Goal: Task Accomplishment & Management: Complete application form

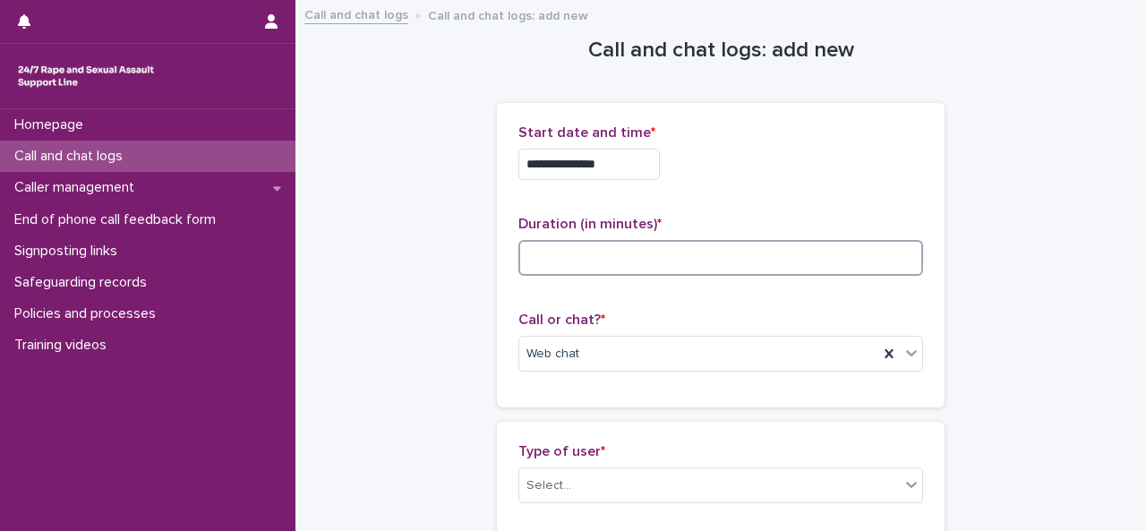
click at [630, 249] on input at bounding box center [720, 258] width 405 height 36
type input "**"
click at [531, 496] on div "Select..." at bounding box center [709, 486] width 380 height 30
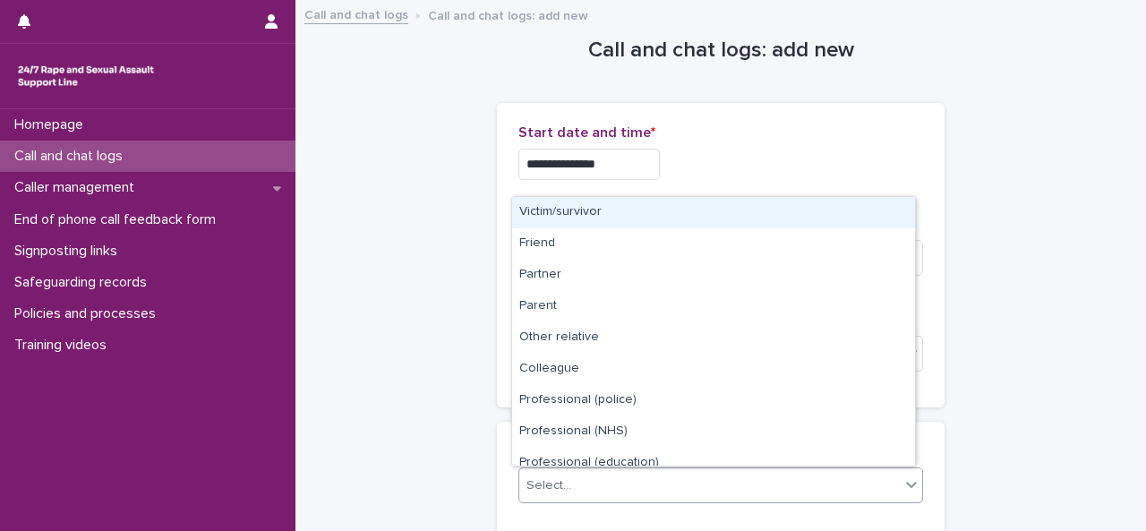
click at [573, 210] on div "Victim/survivor" at bounding box center [713, 212] width 403 height 31
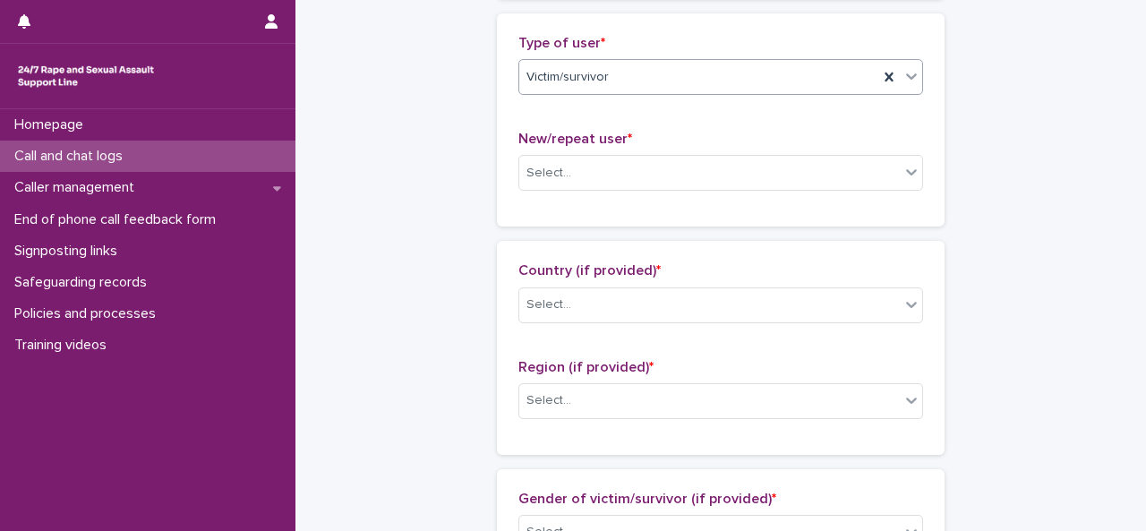
scroll to position [425, 0]
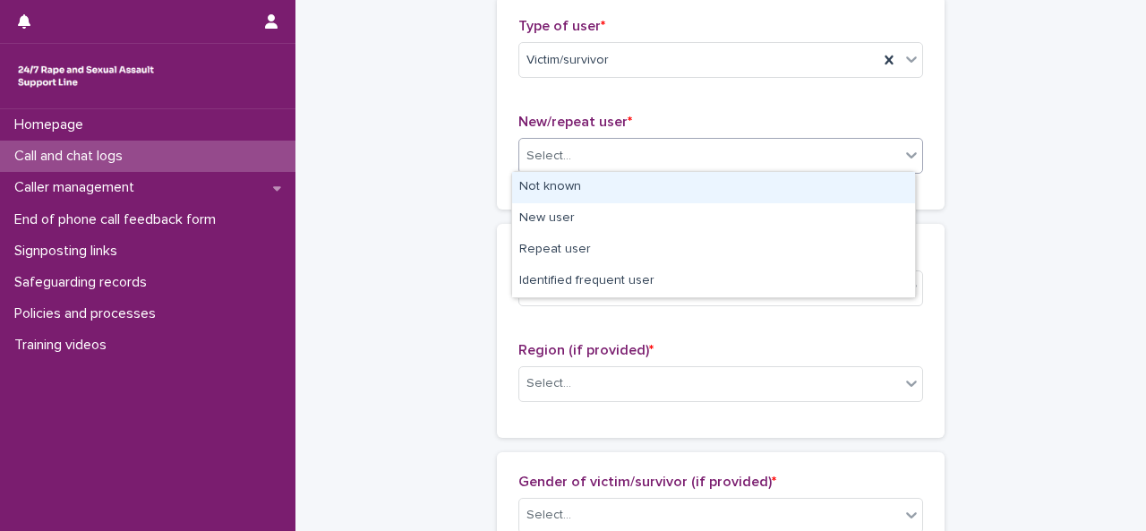
click at [573, 147] on div at bounding box center [574, 156] width 2 height 19
click at [559, 188] on div "Not known" at bounding box center [713, 187] width 403 height 31
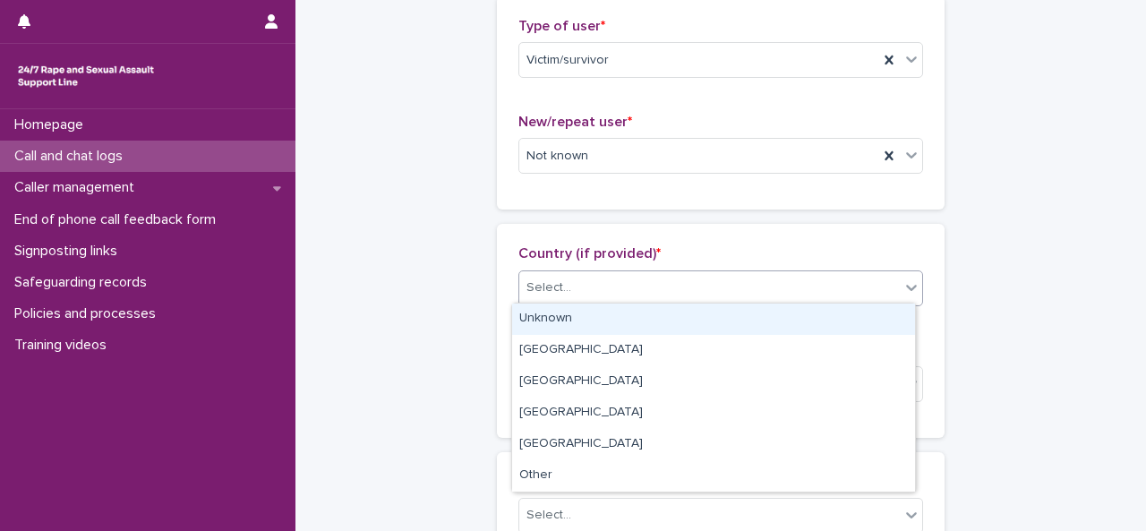
click at [557, 280] on div "Select..." at bounding box center [548, 287] width 45 height 19
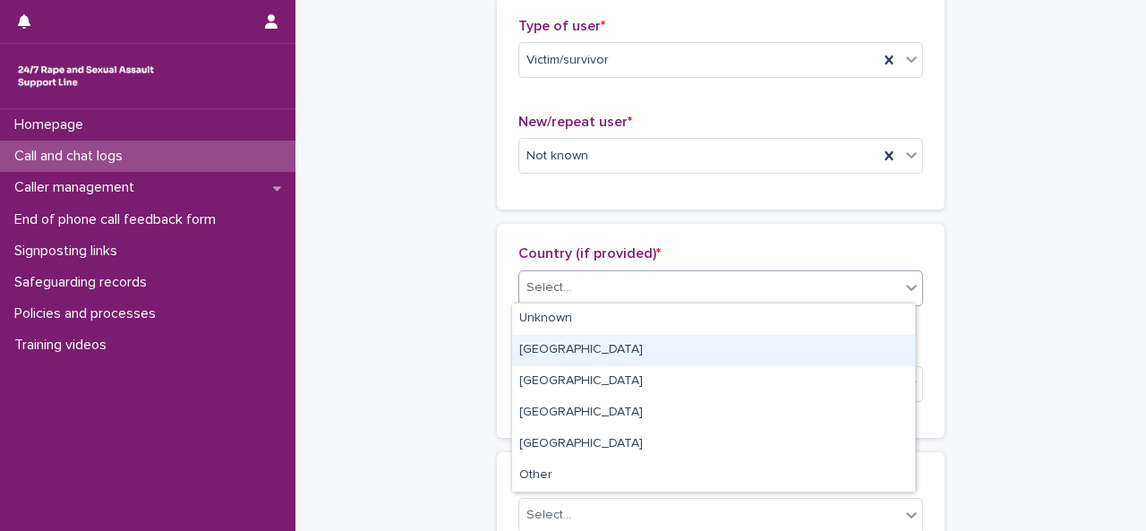
click at [548, 346] on div "[GEOGRAPHIC_DATA]" at bounding box center [713, 350] width 403 height 31
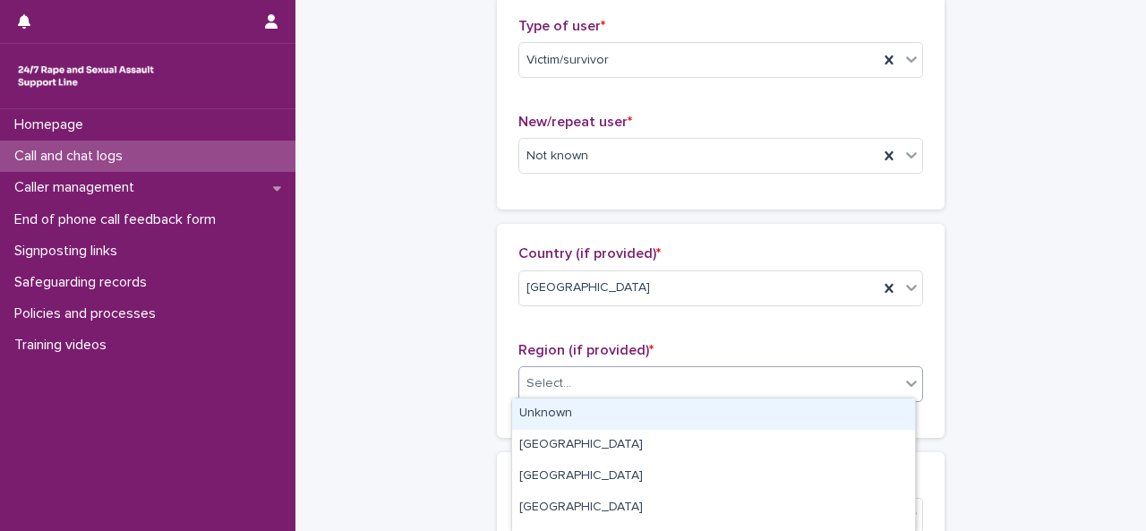
click at [550, 376] on div "Select..." at bounding box center [548, 383] width 45 height 19
click at [550, 405] on div "Unknown" at bounding box center [713, 413] width 403 height 31
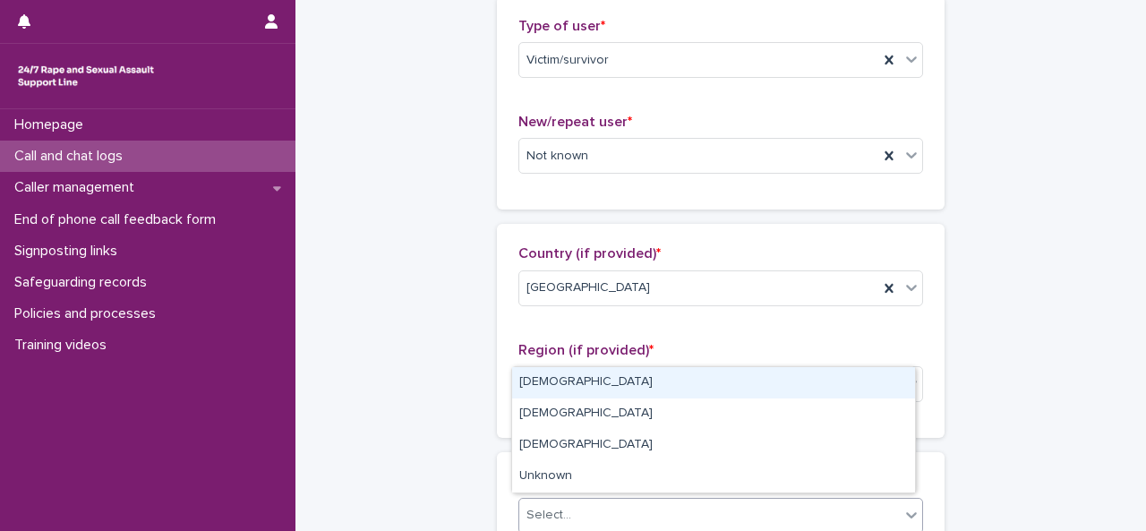
click at [559, 516] on div "Select..." at bounding box center [548, 515] width 45 height 19
click at [559, 394] on div "[DEMOGRAPHIC_DATA]" at bounding box center [713, 382] width 403 height 31
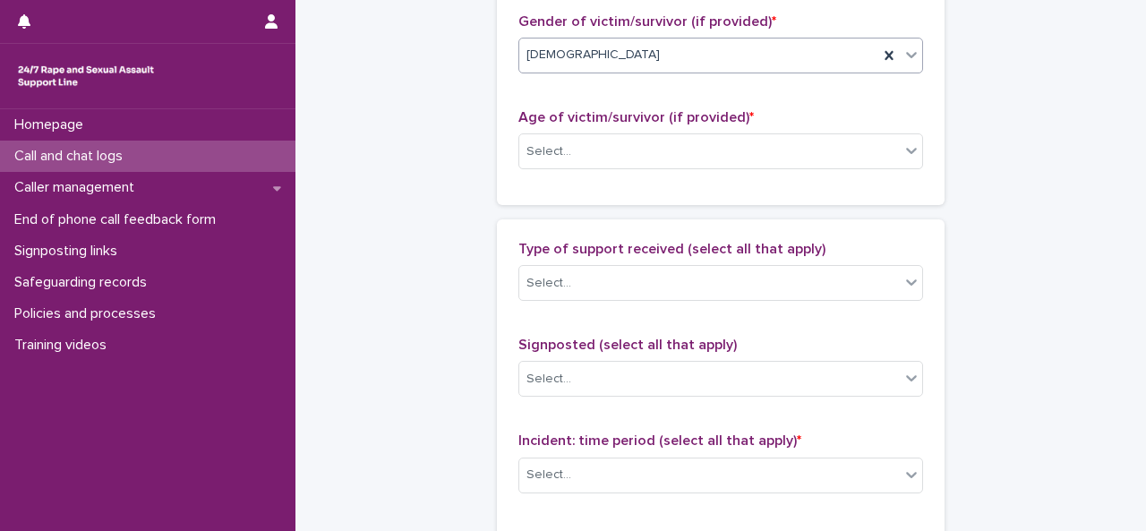
scroll to position [913, 0]
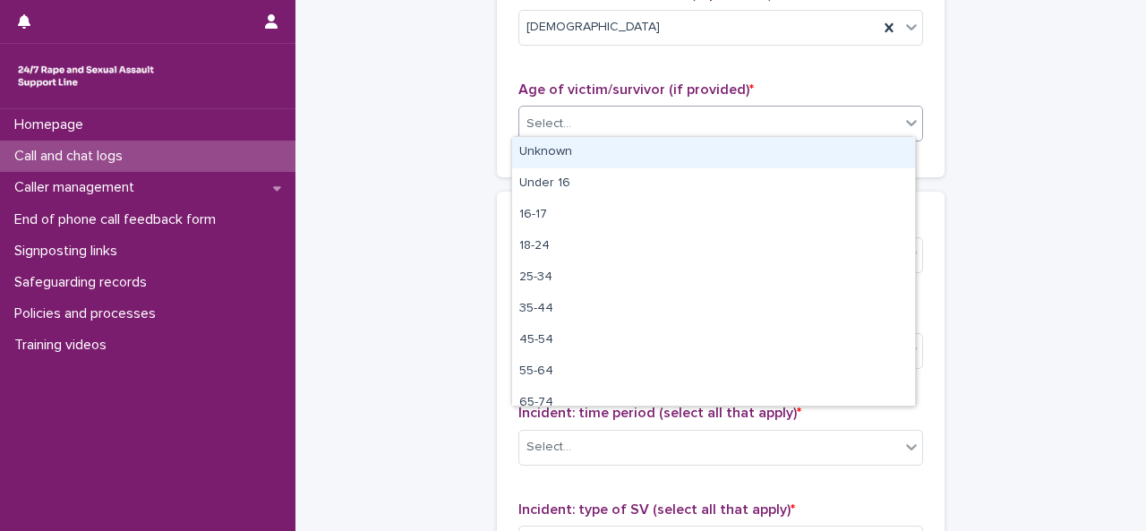
click at [638, 121] on div "Select..." at bounding box center [709, 124] width 380 height 30
click at [553, 159] on div "Unknown" at bounding box center [713, 152] width 403 height 31
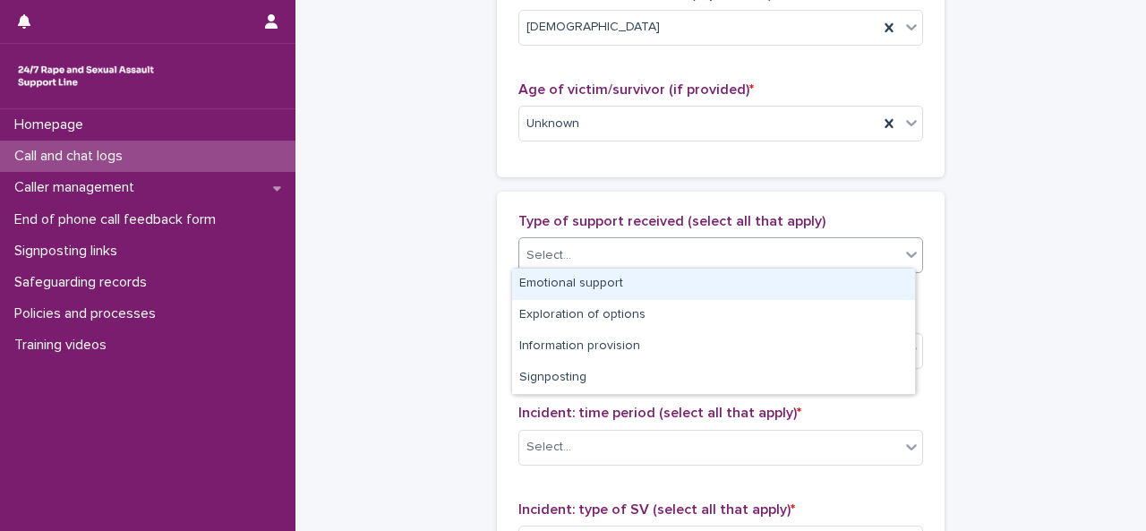
click at [555, 248] on div "Select..." at bounding box center [548, 255] width 45 height 19
click at [585, 287] on div "Emotional support" at bounding box center [713, 284] width 403 height 31
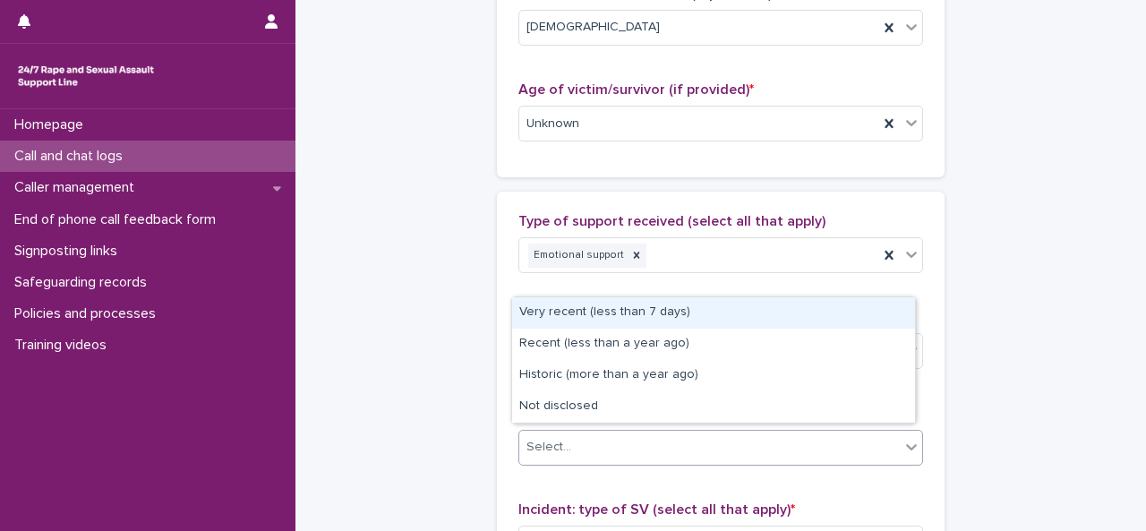
click at [555, 447] on div "Select..." at bounding box center [548, 447] width 45 height 19
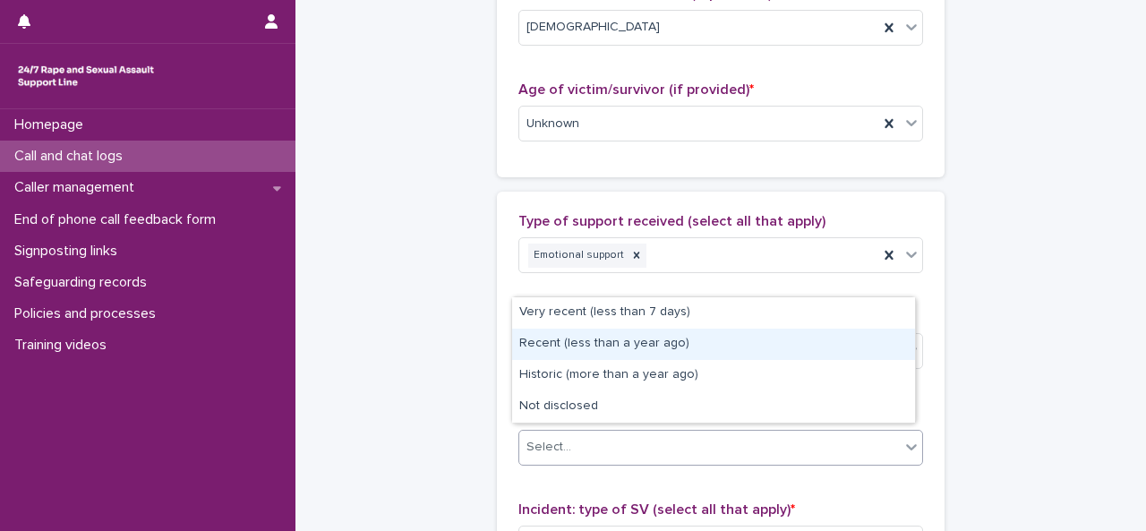
click at [585, 350] on div "Recent (less than a year ago)" at bounding box center [713, 344] width 403 height 31
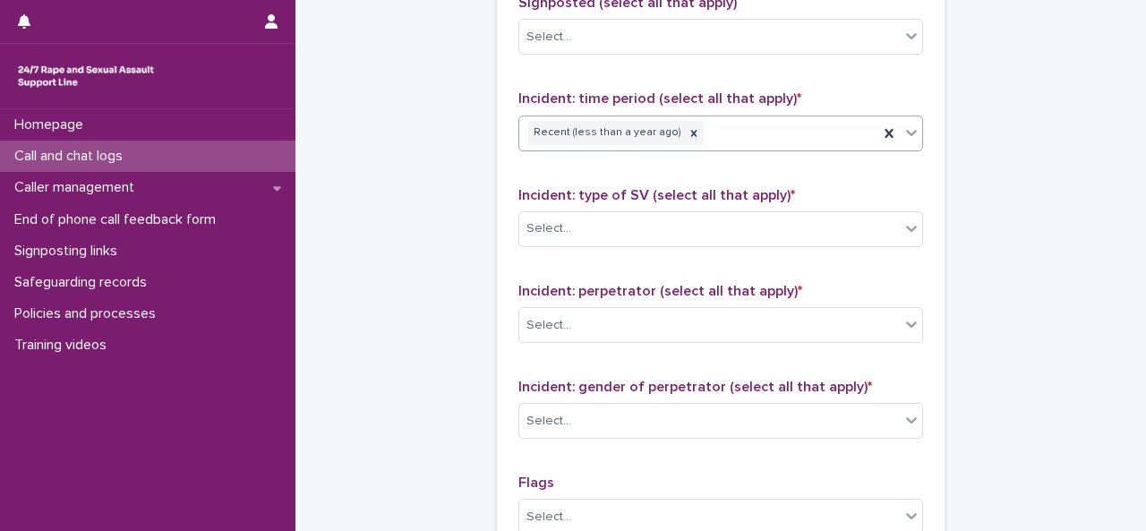
scroll to position [1230, 0]
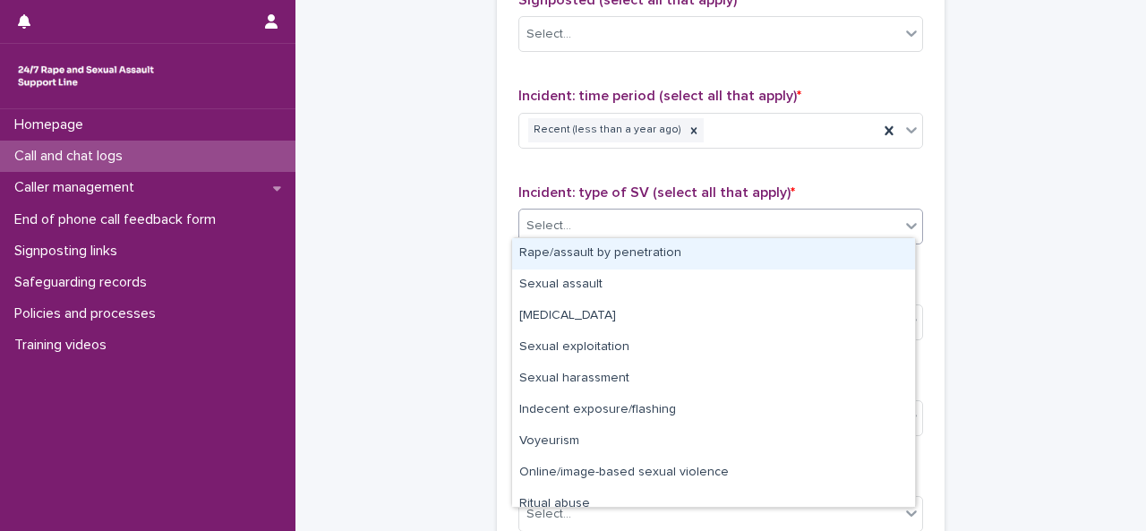
click at [662, 217] on div "Select..." at bounding box center [709, 226] width 380 height 30
click at [625, 247] on div "Rape/assault by penetration" at bounding box center [713, 253] width 403 height 31
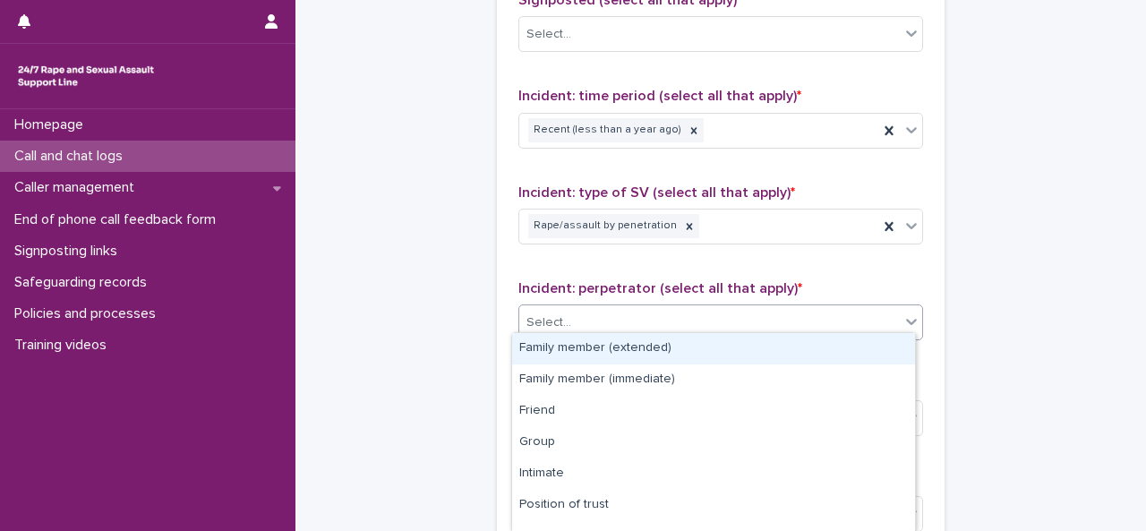
click at [602, 308] on div "Select..." at bounding box center [709, 323] width 380 height 30
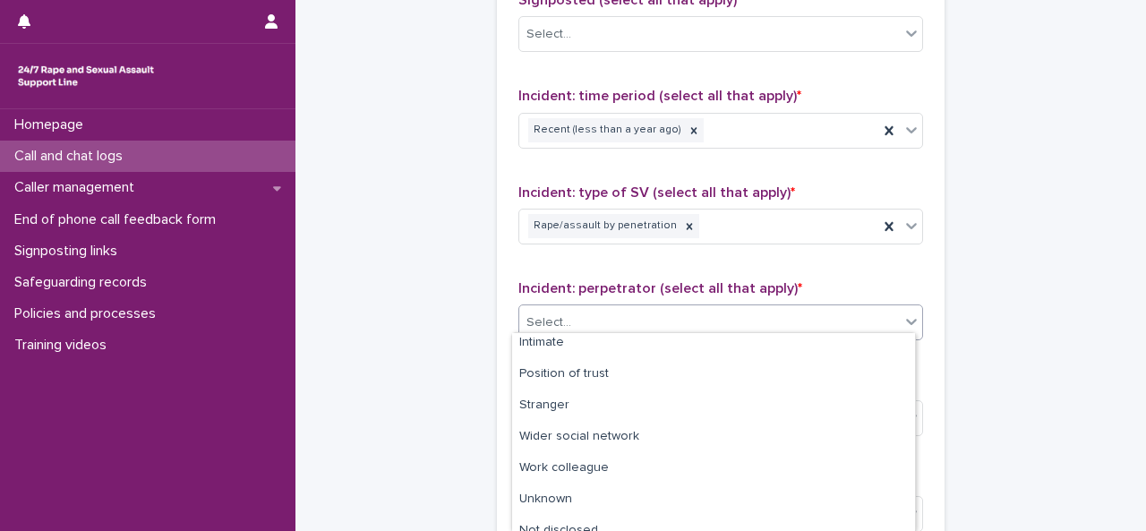
scroll to position [146, 0]
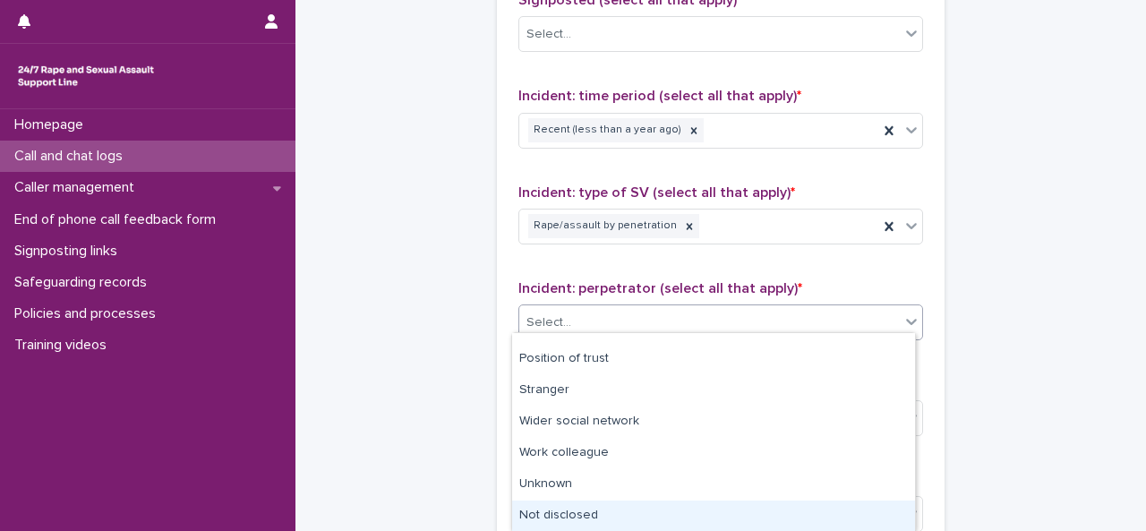
click at [582, 520] on div "Not disclosed" at bounding box center [713, 515] width 403 height 31
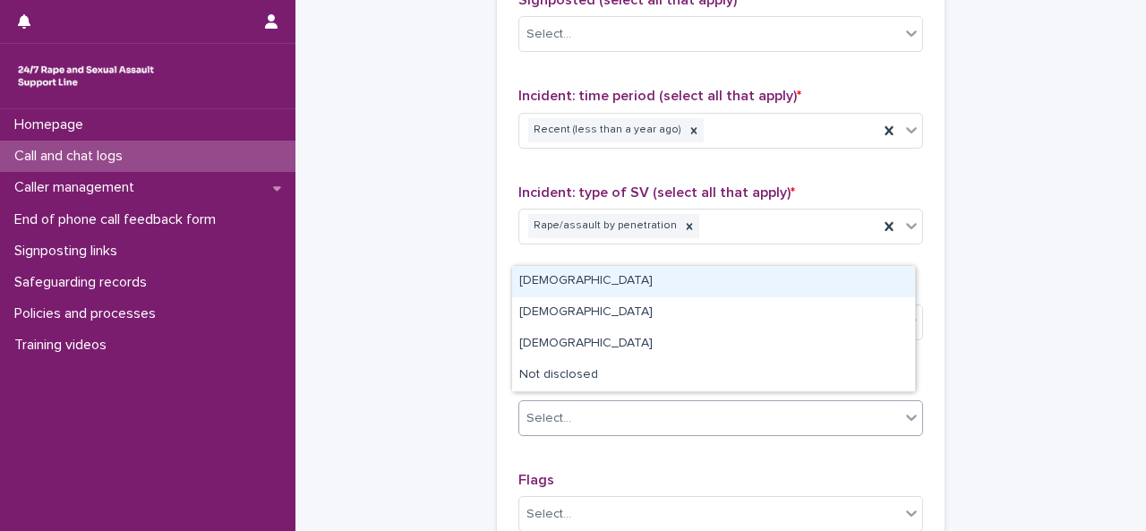
click at [594, 414] on div "Select..." at bounding box center [709, 419] width 380 height 30
click at [543, 292] on div "[DEMOGRAPHIC_DATA]" at bounding box center [713, 281] width 403 height 31
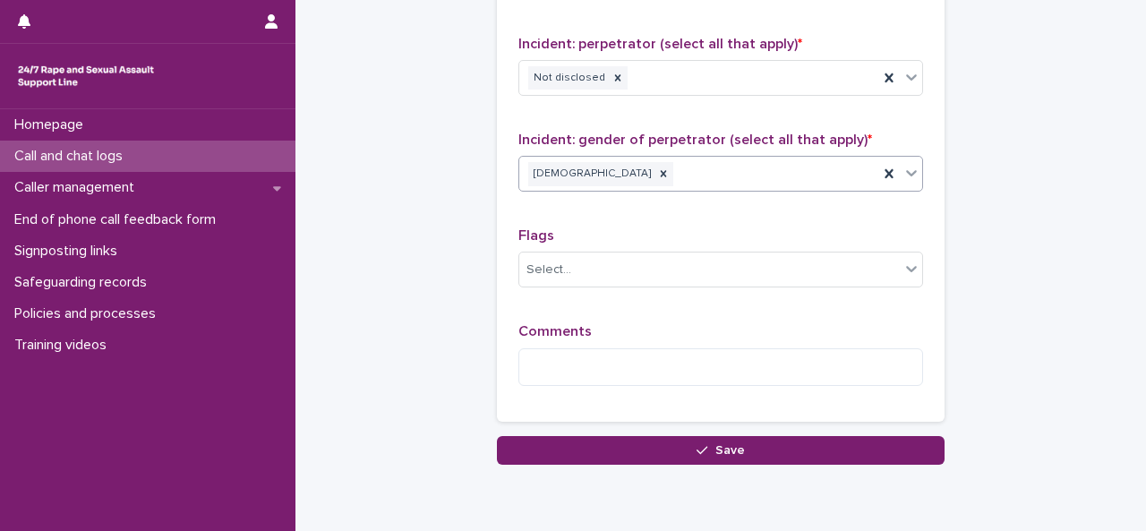
scroll to position [1539, 0]
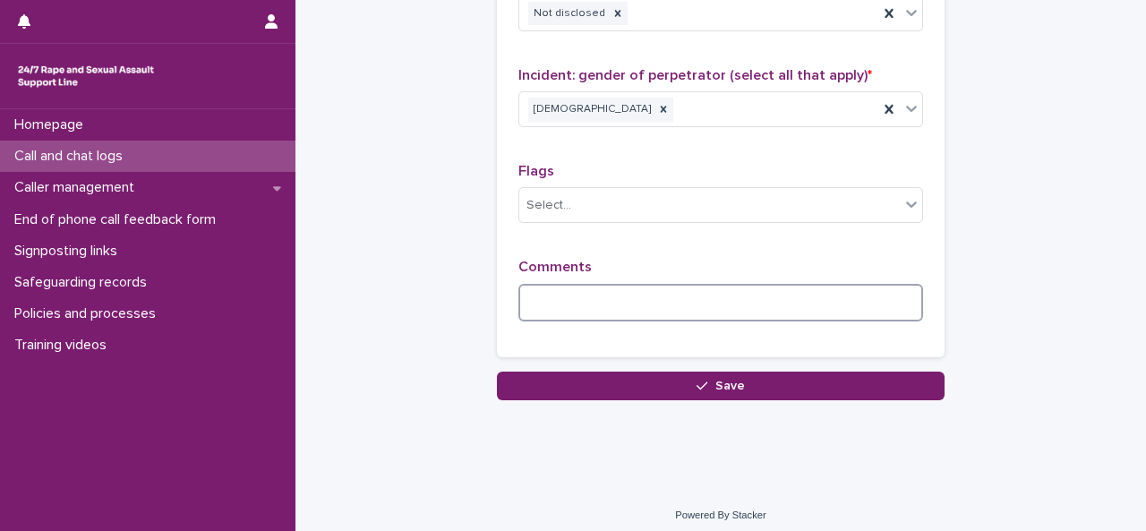
click at [607, 296] on textarea at bounding box center [720, 303] width 405 height 38
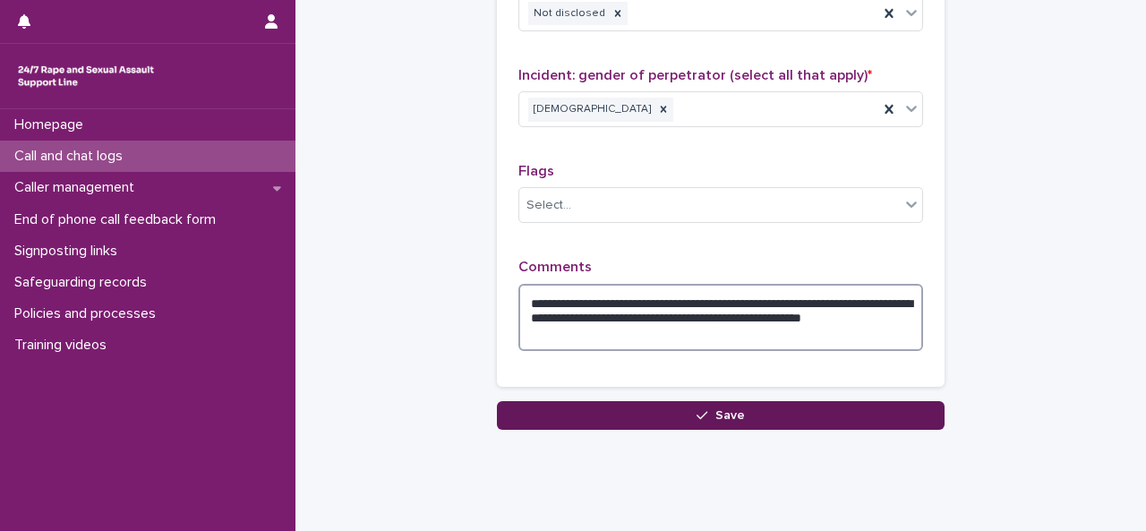
type textarea "**********"
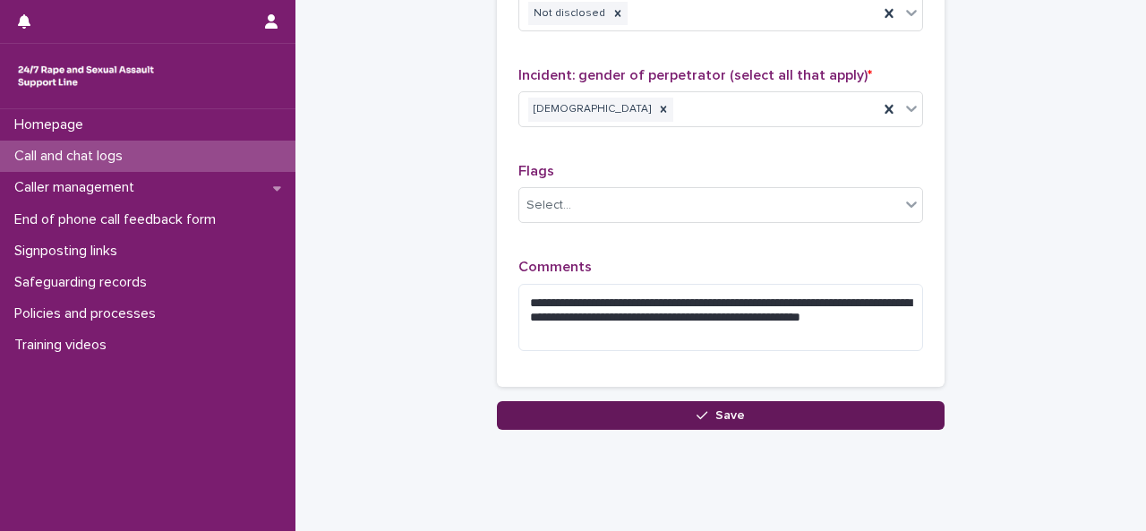
click at [603, 401] on button "Save" at bounding box center [721, 415] width 448 height 29
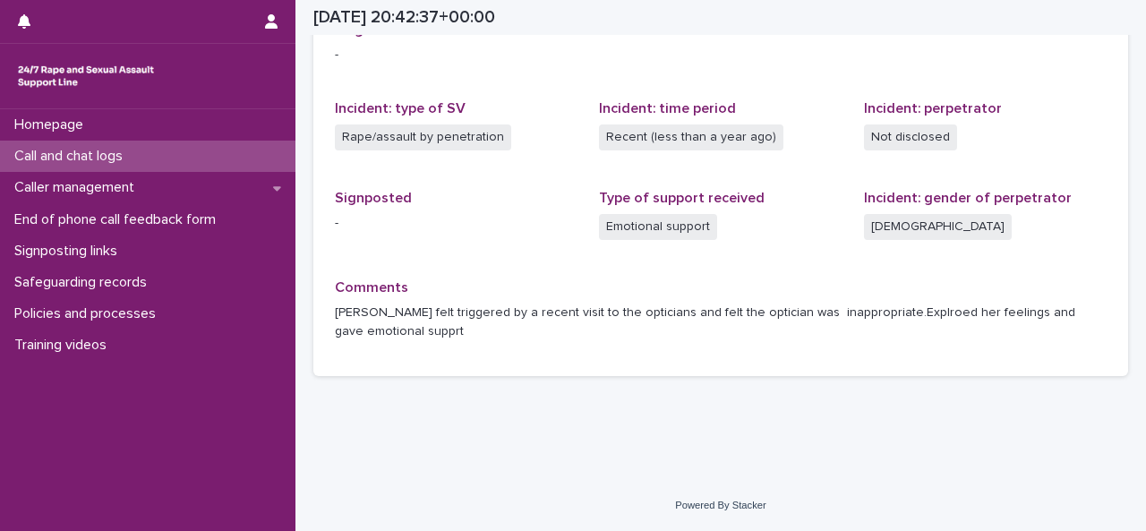
scroll to position [439, 0]
click at [124, 162] on p "Call and chat logs" at bounding box center [72, 156] width 130 height 17
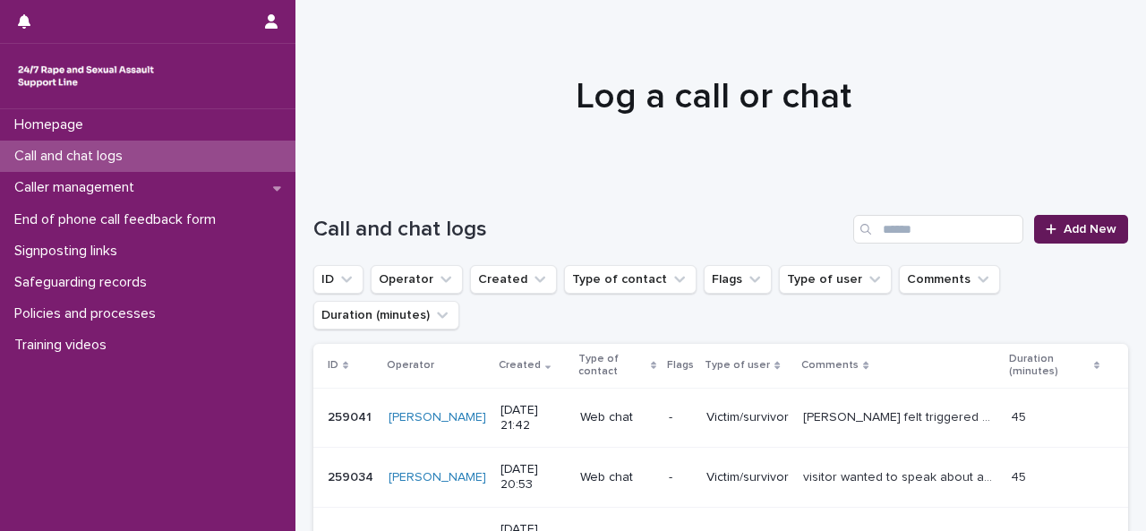
click at [1045, 231] on icon at bounding box center [1050, 229] width 11 height 13
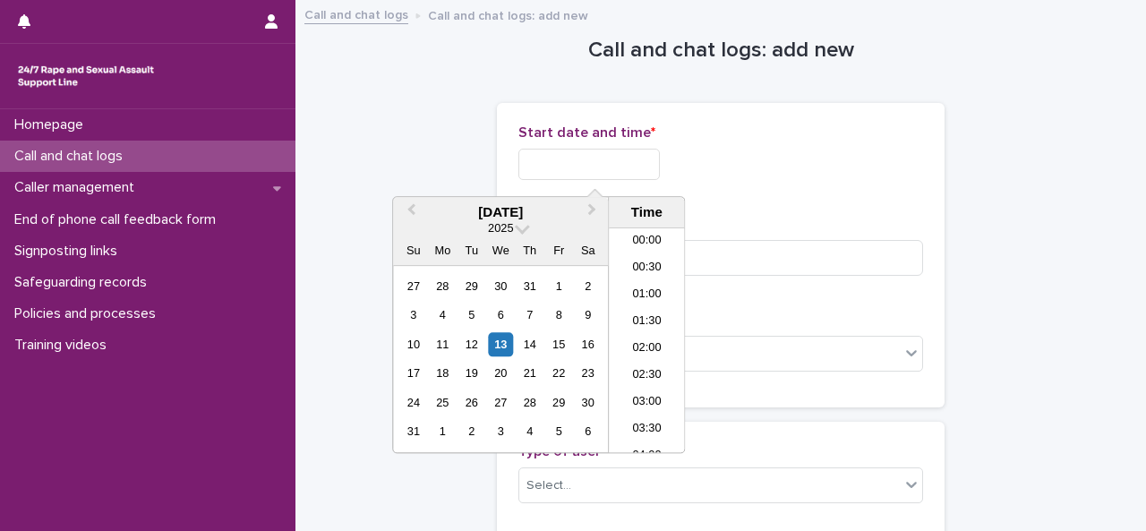
scroll to position [1056, 0]
click at [569, 162] on input "text" at bounding box center [588, 164] width 141 height 31
click at [636, 309] on li "21:00" at bounding box center [647, 313] width 76 height 27
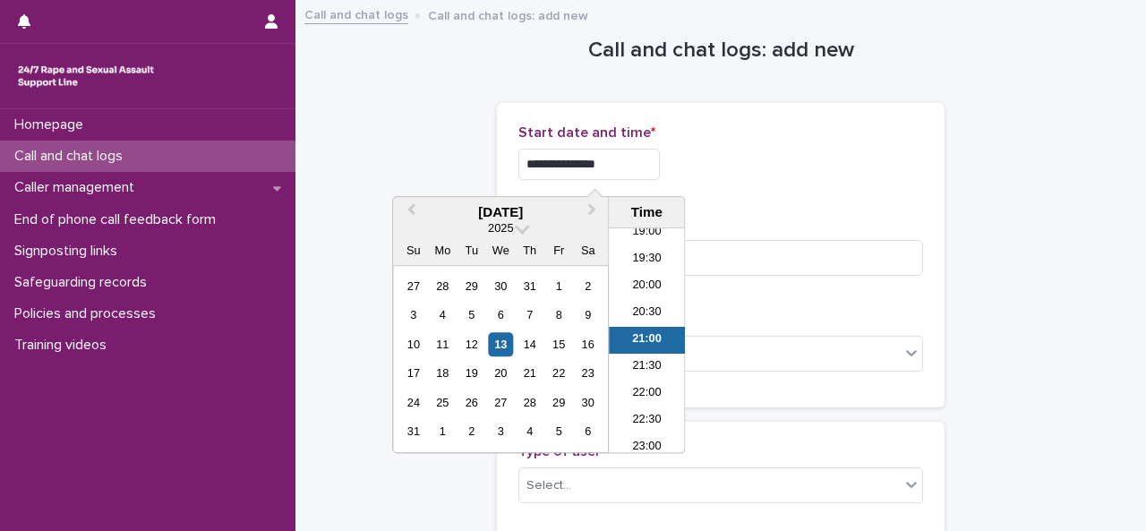
click at [625, 167] on input "**********" at bounding box center [588, 164] width 141 height 31
type input "**********"
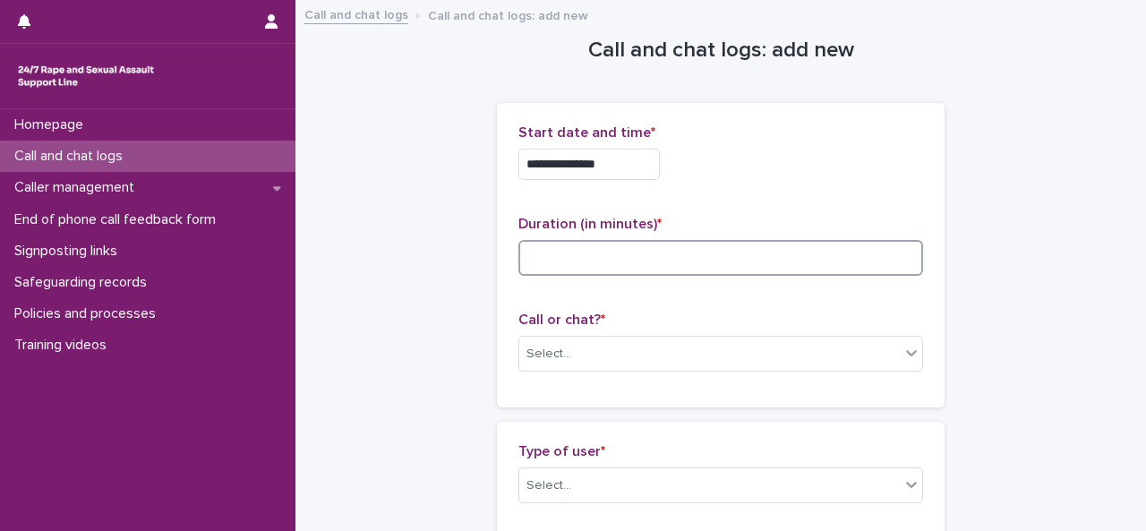
click at [709, 263] on input at bounding box center [720, 258] width 405 height 36
click at [540, 356] on div "Select..." at bounding box center [548, 354] width 45 height 19
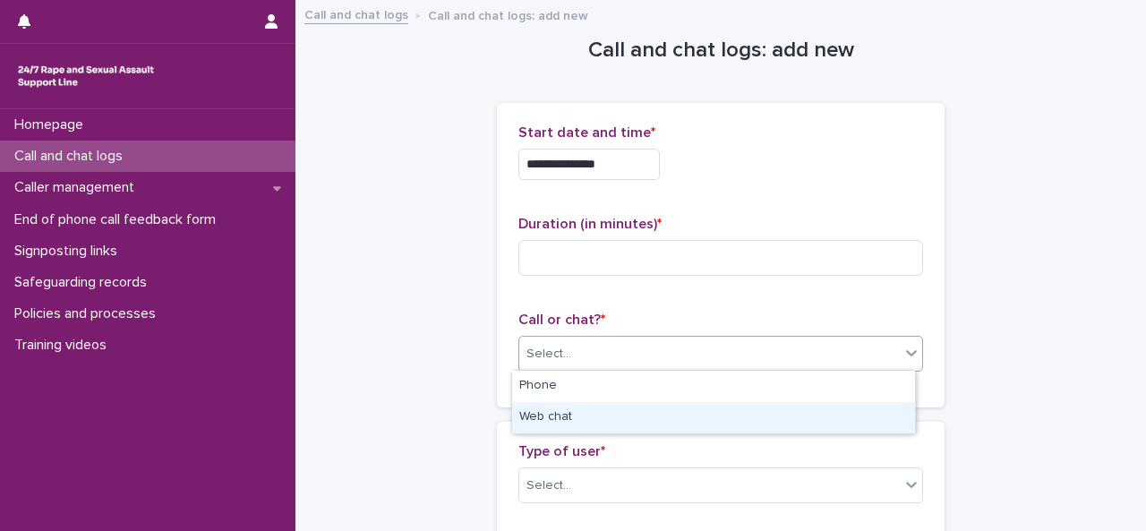
click at [525, 414] on div "Web chat" at bounding box center [713, 417] width 403 height 31
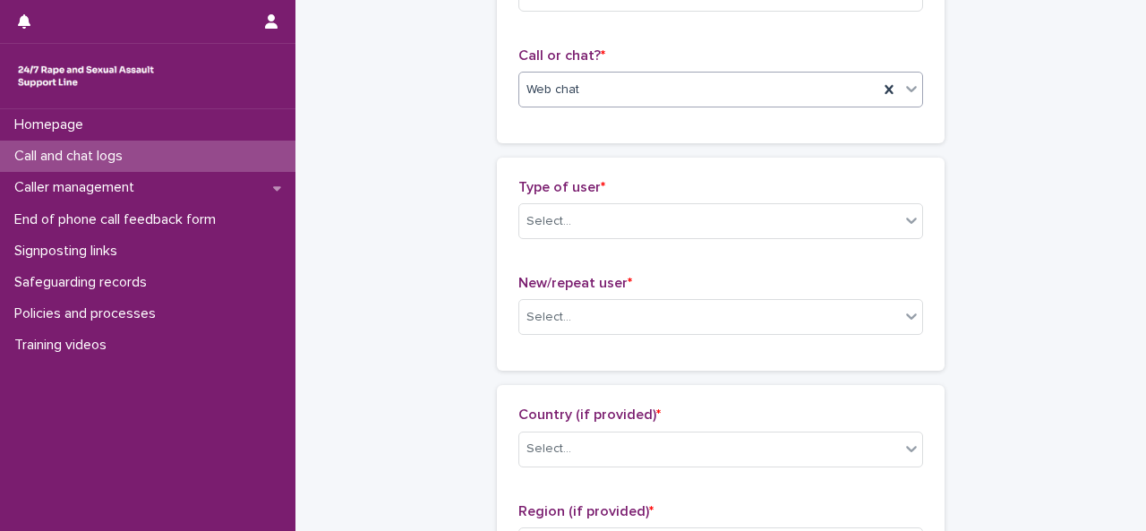
scroll to position [317, 0]
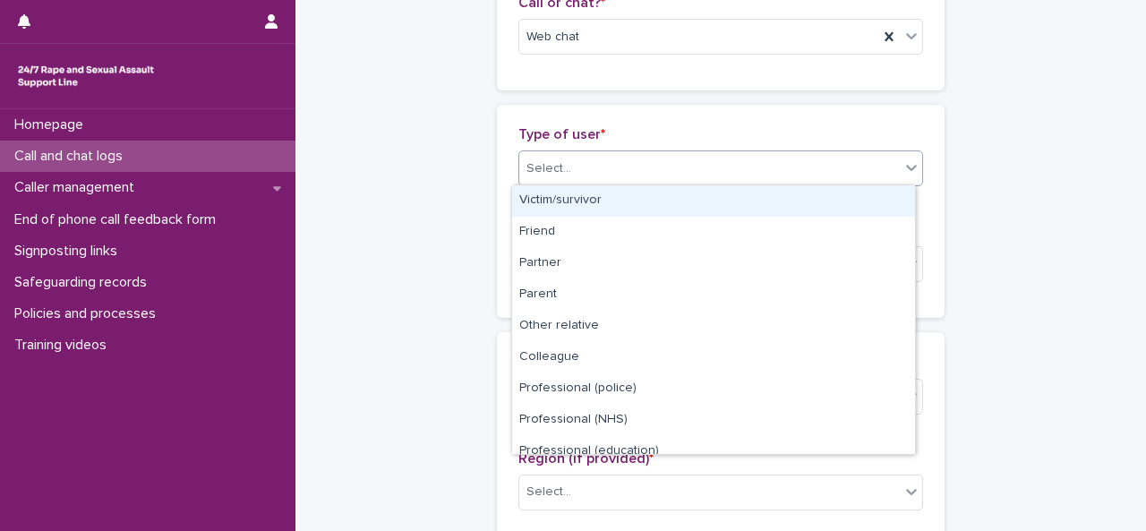
click at [725, 158] on div "Select..." at bounding box center [709, 169] width 380 height 30
click at [602, 202] on div "Victim/survivor" at bounding box center [713, 200] width 403 height 31
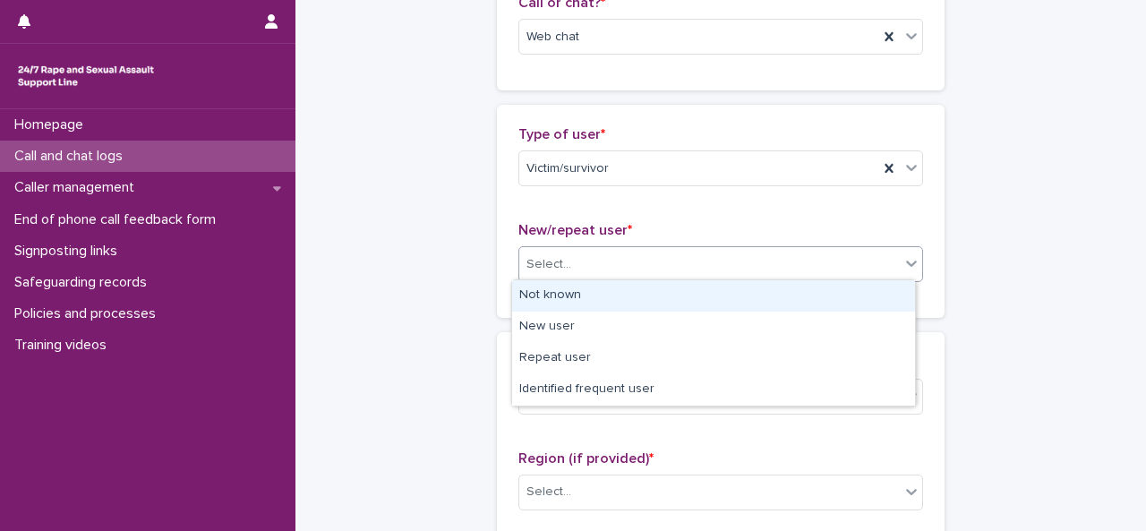
click at [576, 265] on div "Select..." at bounding box center [709, 265] width 380 height 30
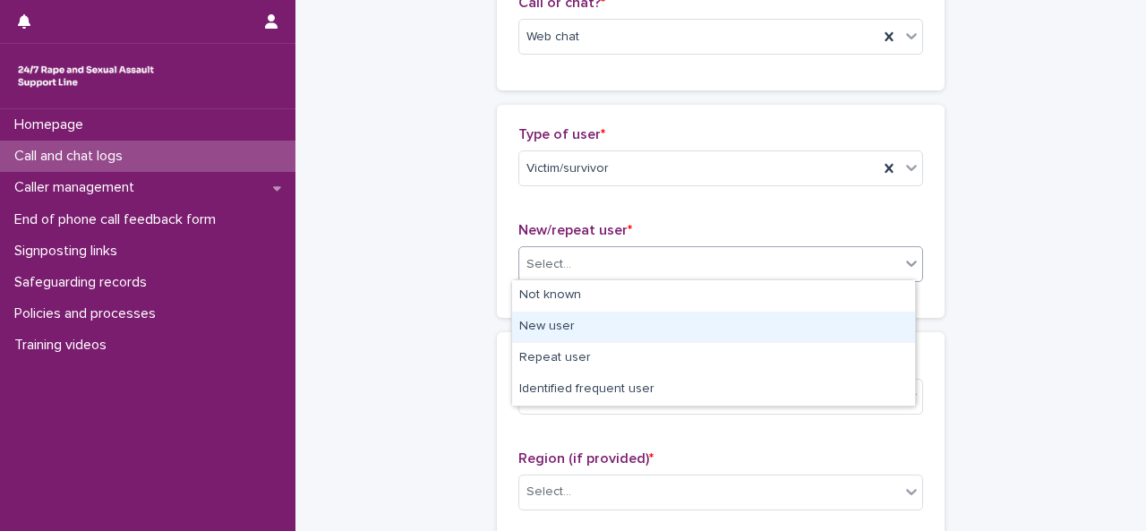
click at [548, 327] on div "New user" at bounding box center [713, 326] width 403 height 31
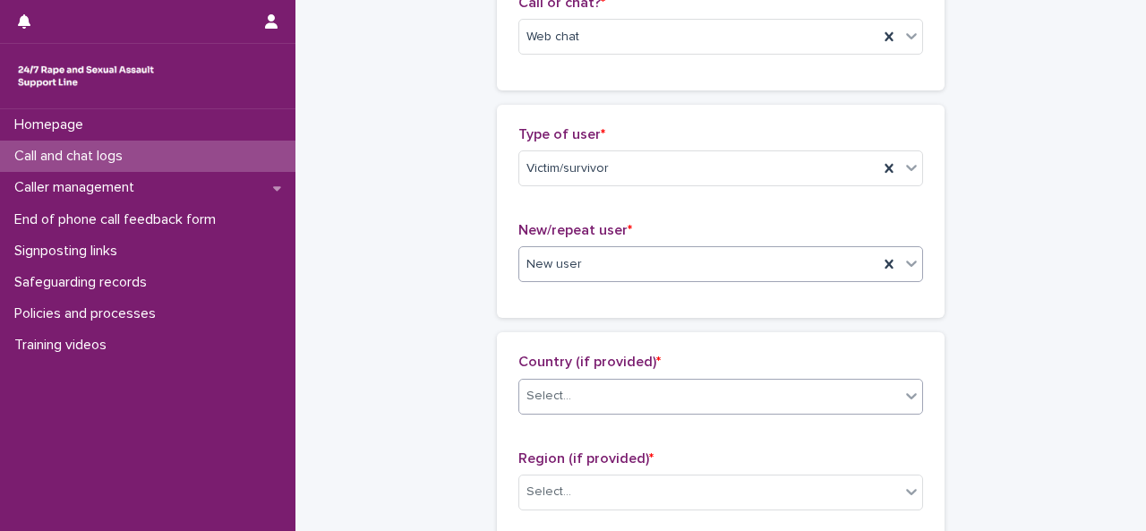
click at [553, 388] on div "Select..." at bounding box center [548, 396] width 45 height 19
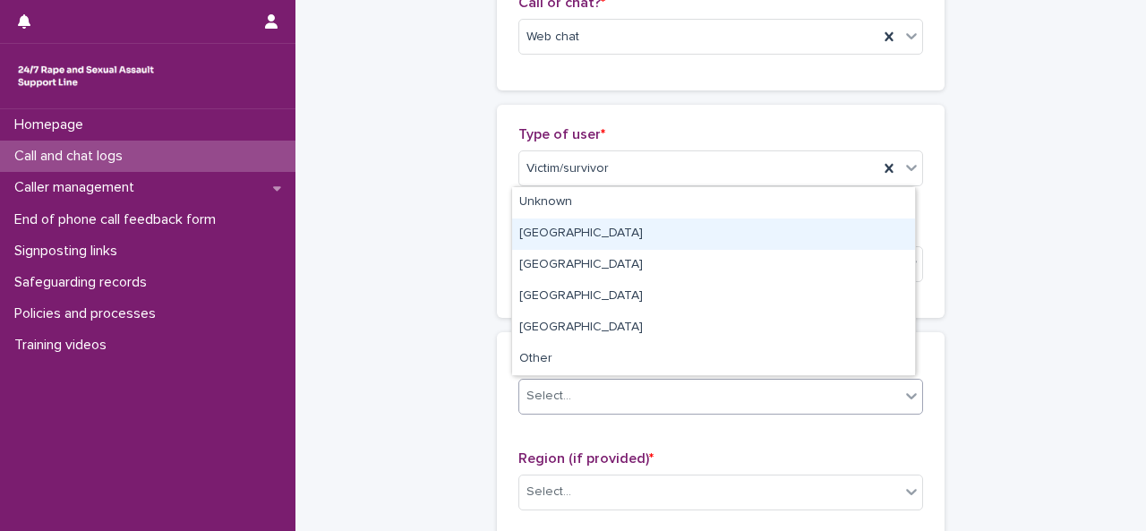
click at [548, 238] on div "[GEOGRAPHIC_DATA]" at bounding box center [713, 233] width 403 height 31
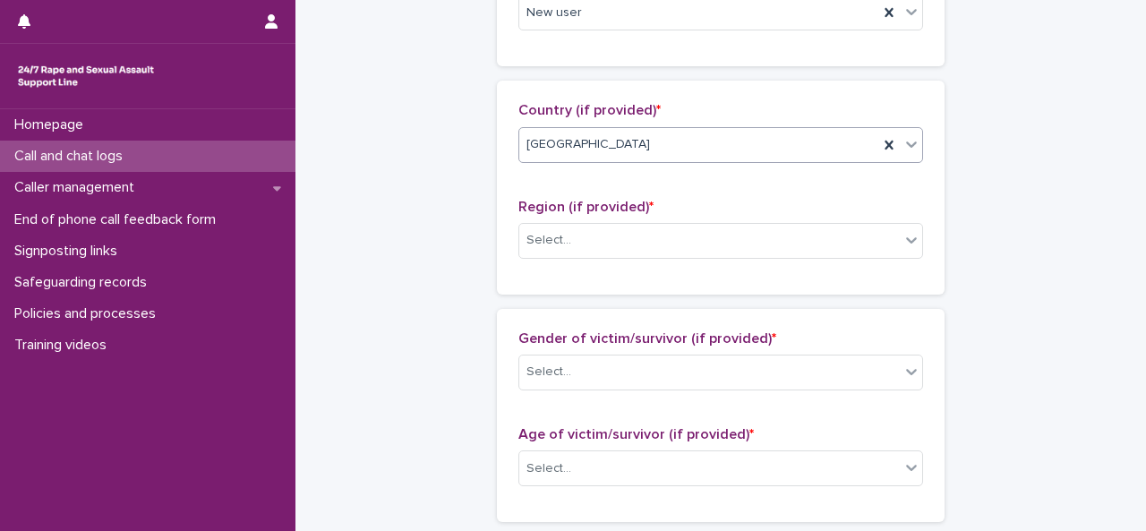
scroll to position [585, 0]
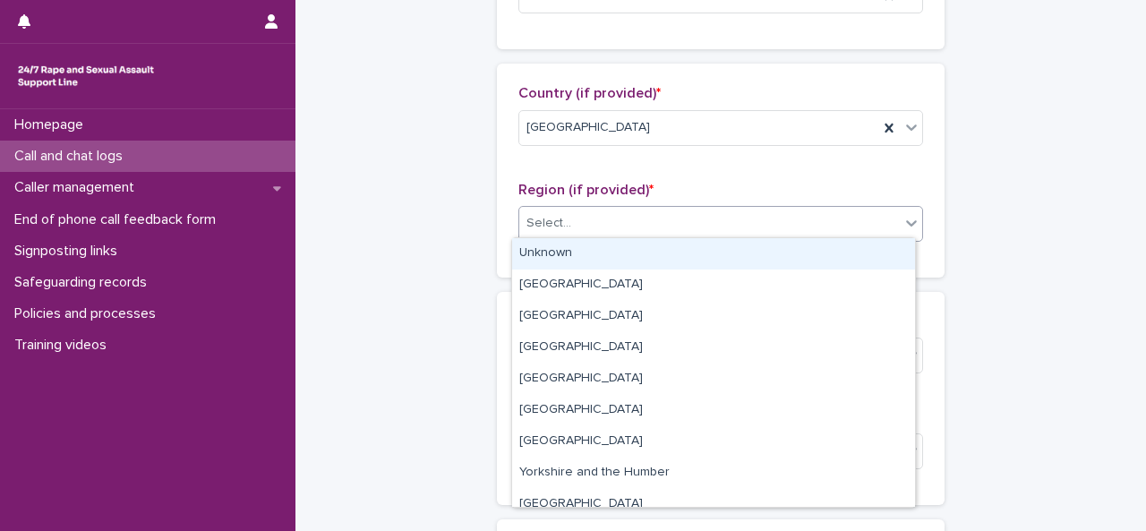
click at [752, 233] on div "Select..." at bounding box center [709, 224] width 380 height 30
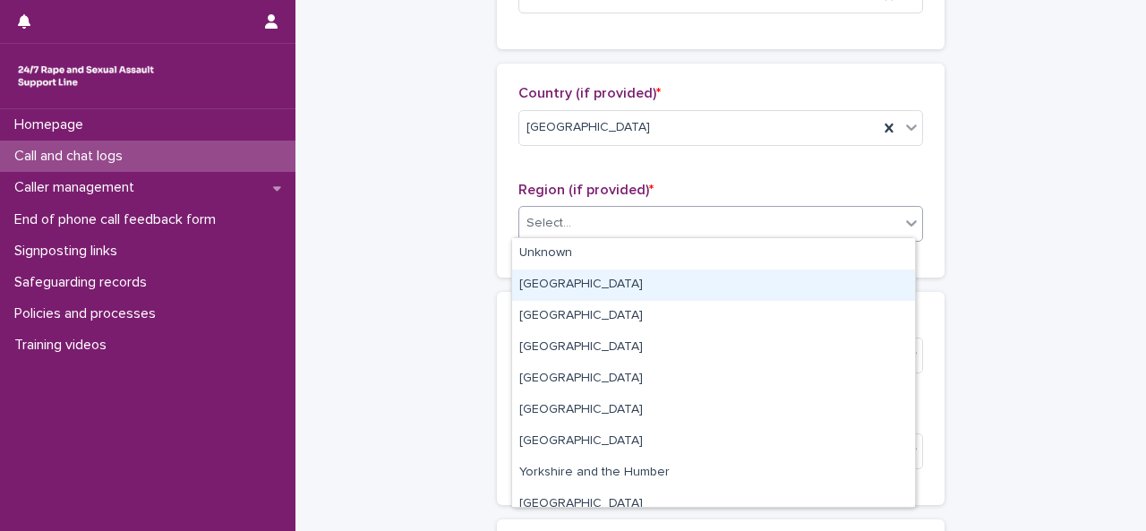
click at [600, 287] on div "[GEOGRAPHIC_DATA]" at bounding box center [713, 284] width 403 height 31
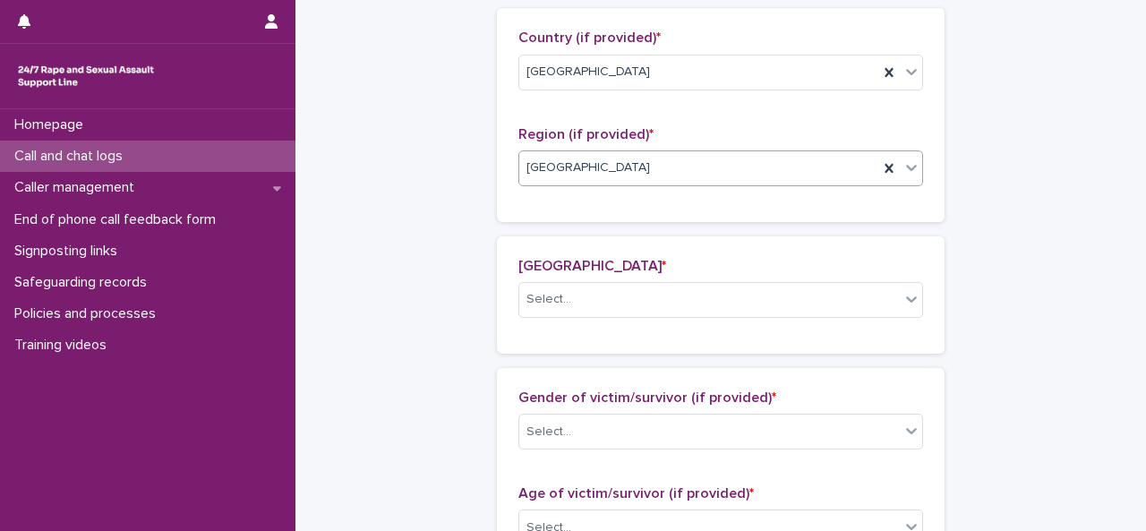
scroll to position [652, 0]
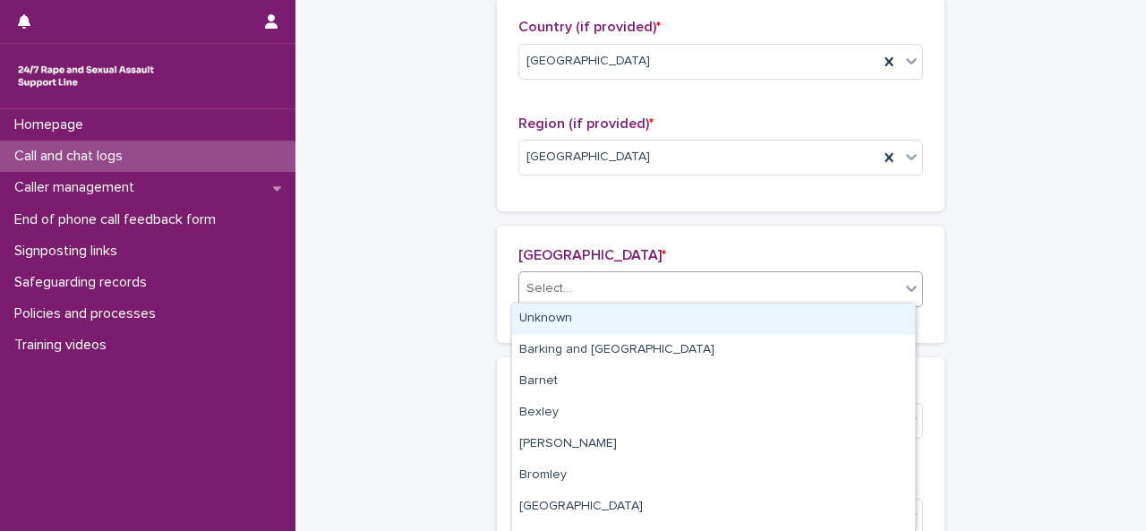
click at [566, 293] on div "Select..." at bounding box center [709, 289] width 380 height 30
click at [560, 318] on div "Unknown" at bounding box center [713, 318] width 403 height 31
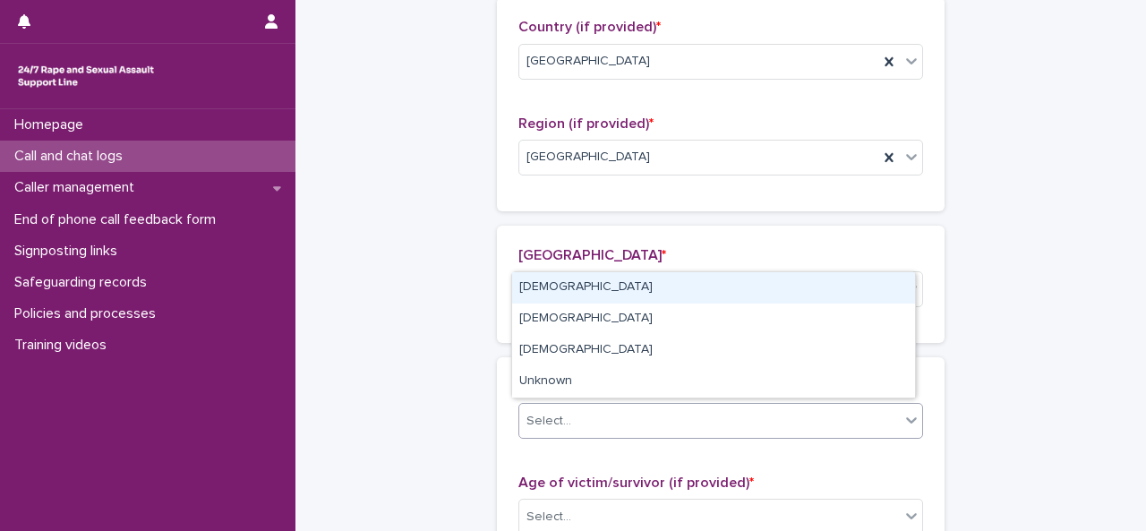
click at [560, 412] on div "Select..." at bounding box center [548, 421] width 45 height 19
click at [537, 298] on div "[DEMOGRAPHIC_DATA]" at bounding box center [713, 287] width 403 height 31
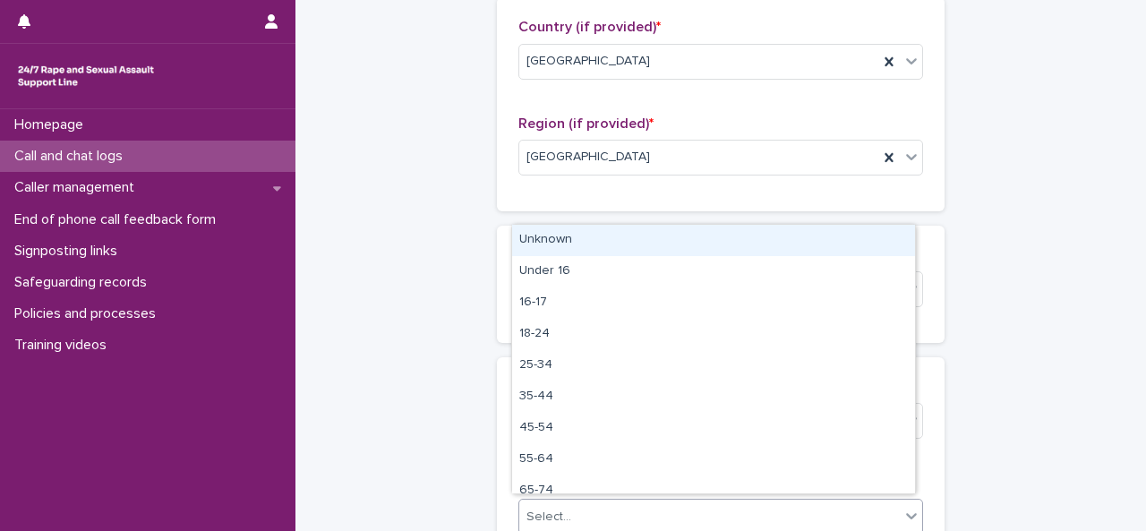
click at [550, 508] on div "Select..." at bounding box center [548, 517] width 45 height 19
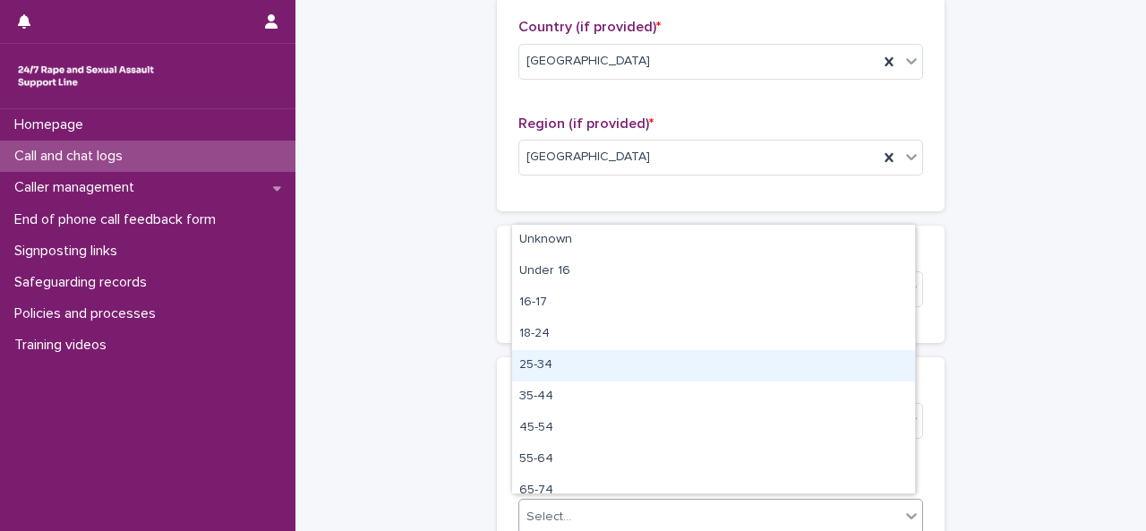
click at [540, 372] on div "25-34" at bounding box center [713, 365] width 403 height 31
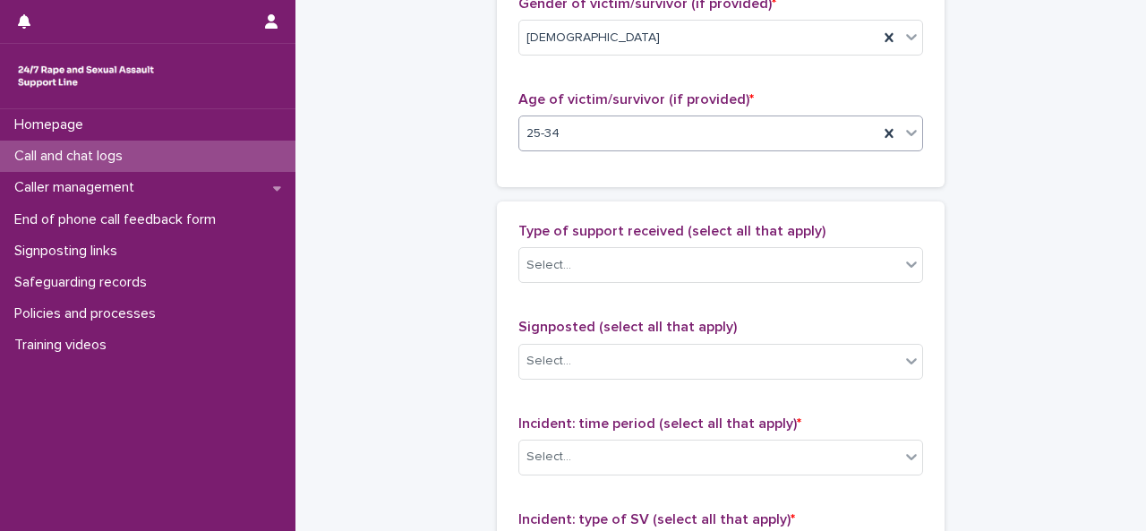
scroll to position [1056, 0]
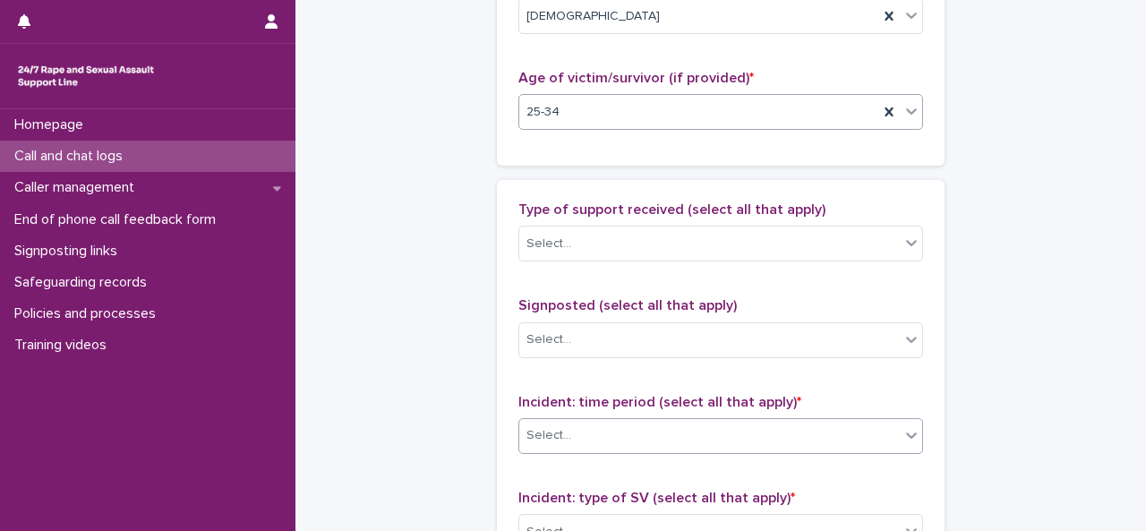
click at [560, 426] on div "Select..." at bounding box center [548, 435] width 45 height 19
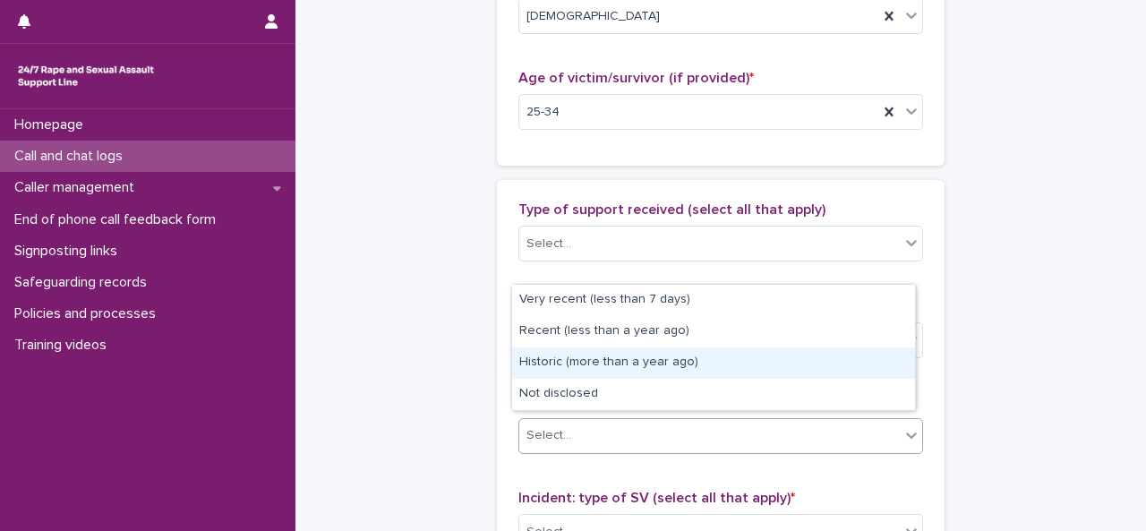
click at [553, 375] on div "Historic (more than a year ago)" at bounding box center [713, 362] width 403 height 31
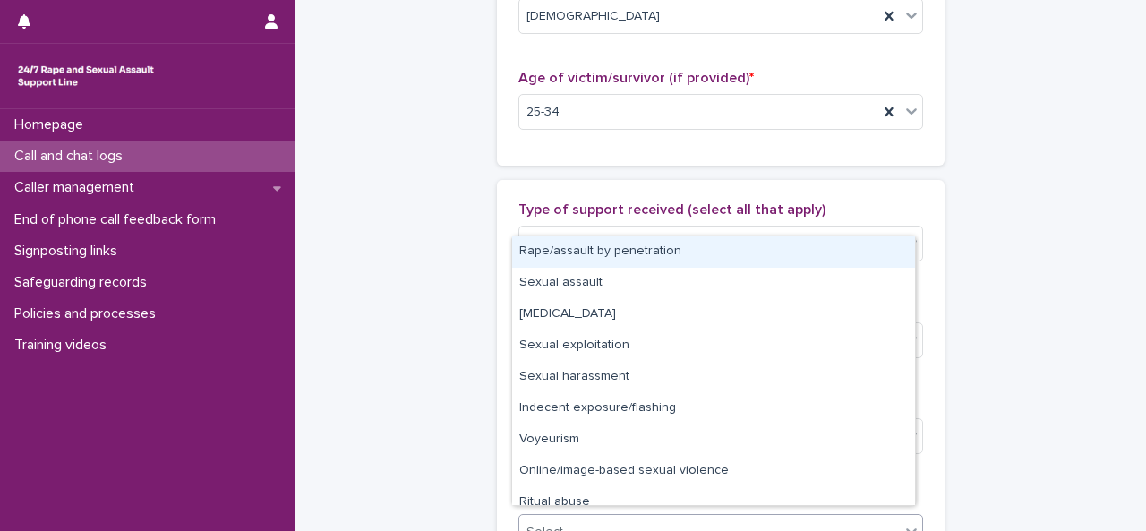
click at [573, 525] on input "text" at bounding box center [574, 532] width 2 height 15
click at [560, 256] on div "Rape/assault by penetration" at bounding box center [713, 251] width 403 height 31
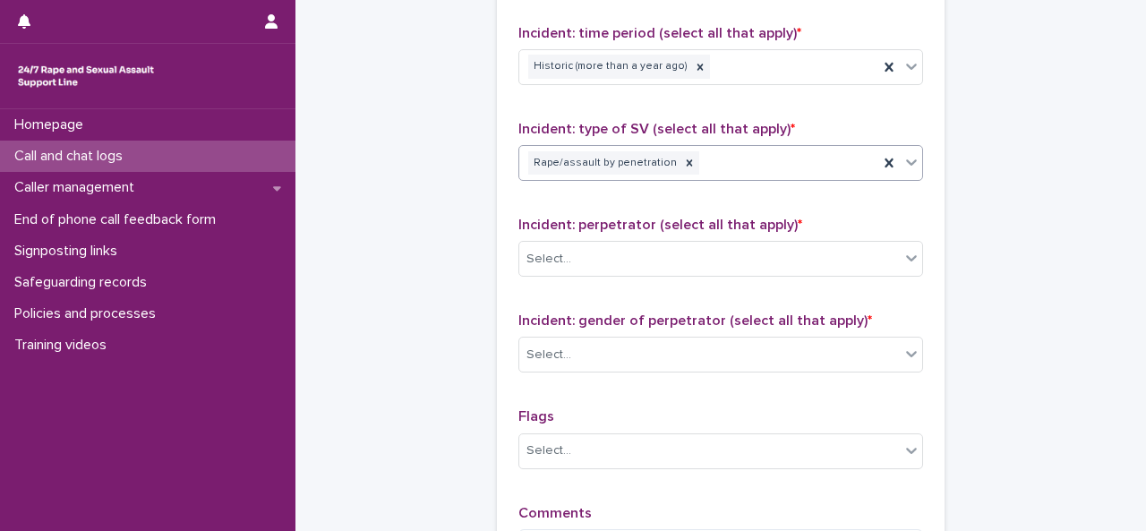
scroll to position [1436, 0]
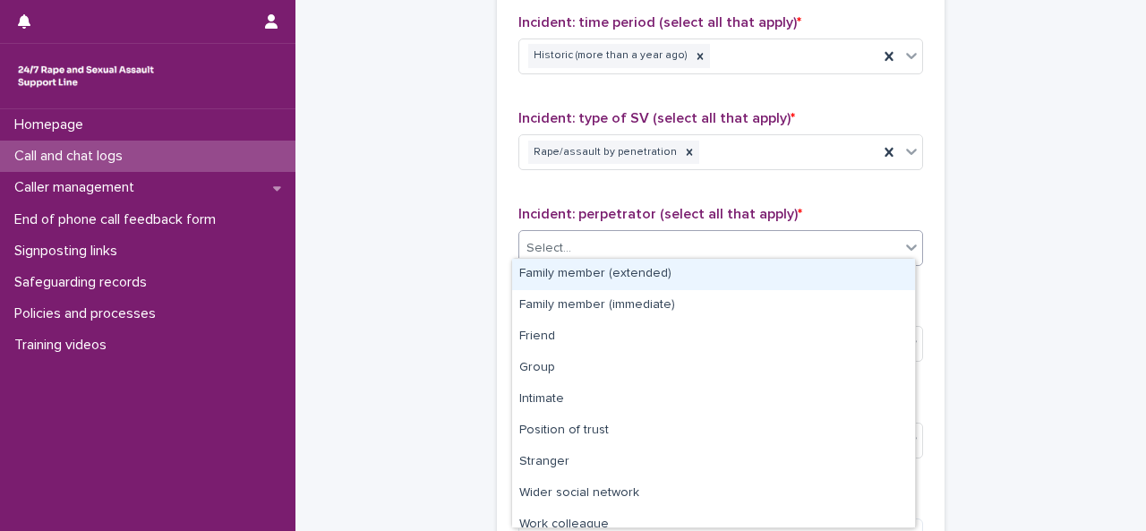
click at [646, 243] on div "Select..." at bounding box center [709, 249] width 380 height 30
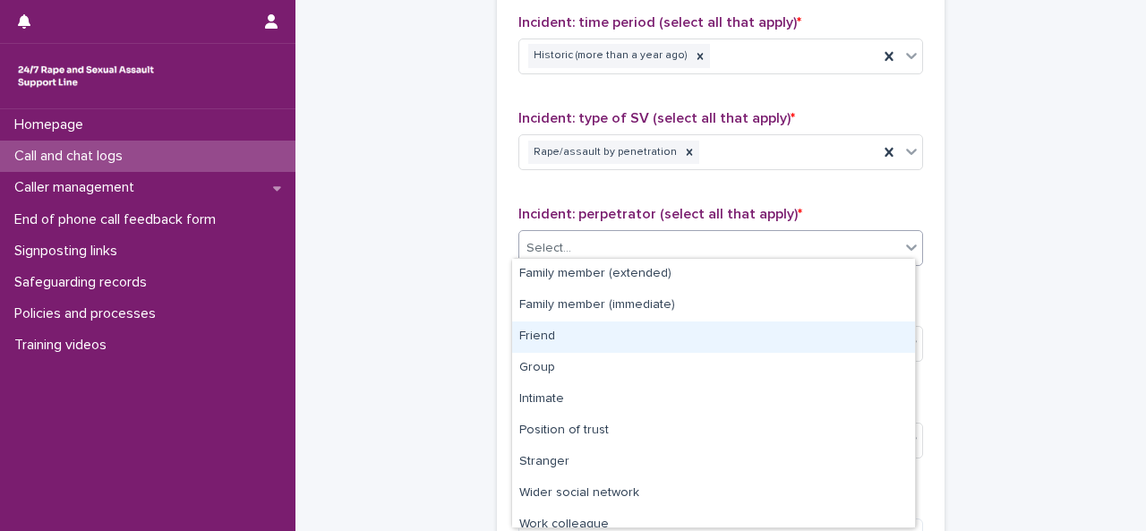
click at [541, 338] on div "Friend" at bounding box center [713, 336] width 403 height 31
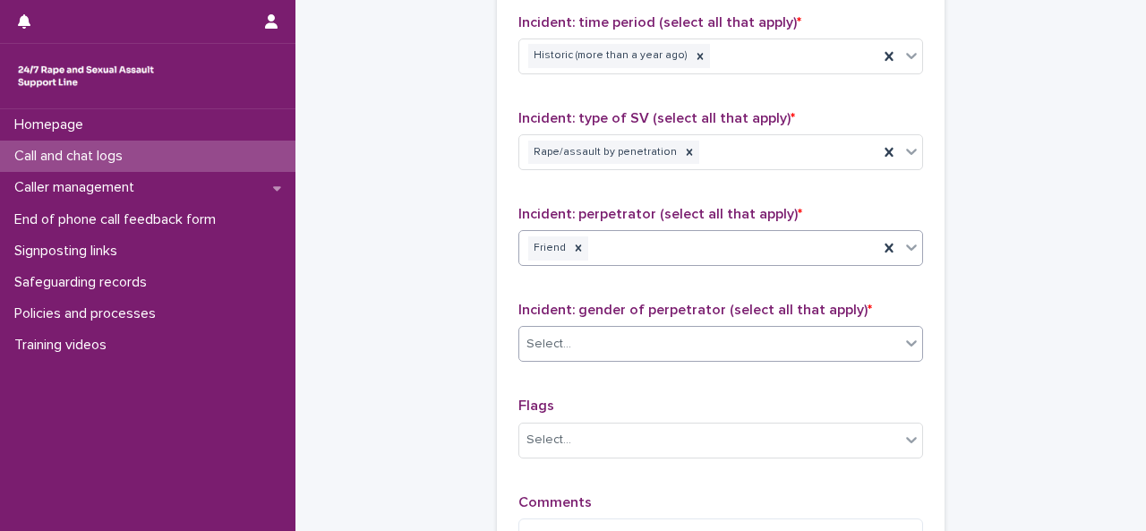
click at [545, 339] on div "Select..." at bounding box center [548, 344] width 45 height 19
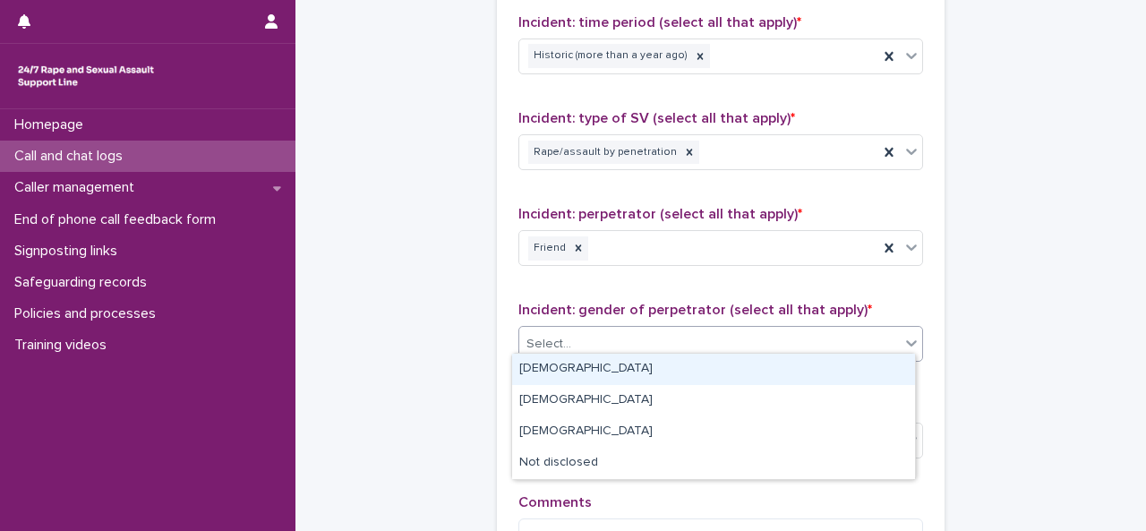
click at [541, 366] on div "[DEMOGRAPHIC_DATA]" at bounding box center [713, 369] width 403 height 31
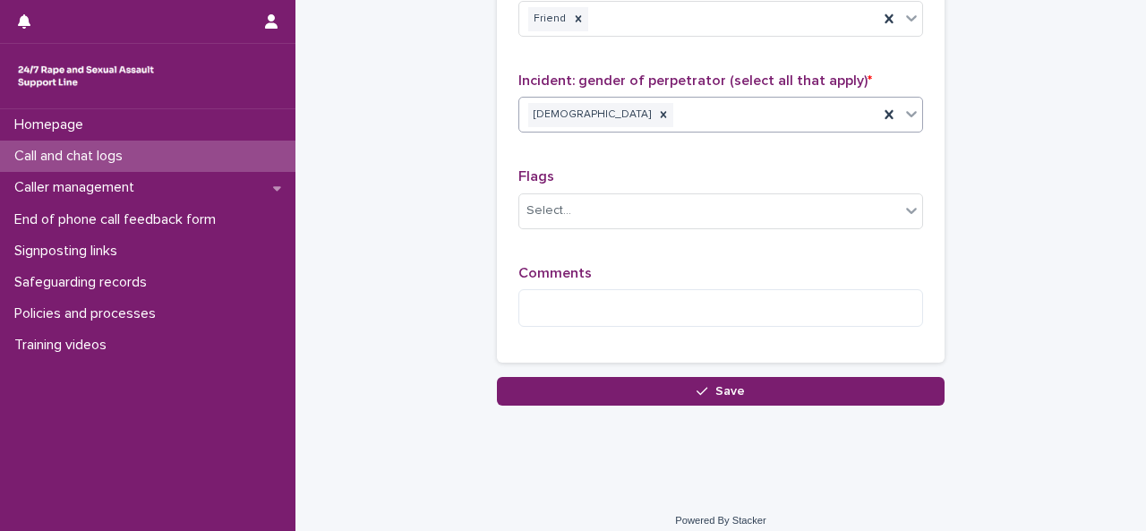
scroll to position [1670, 0]
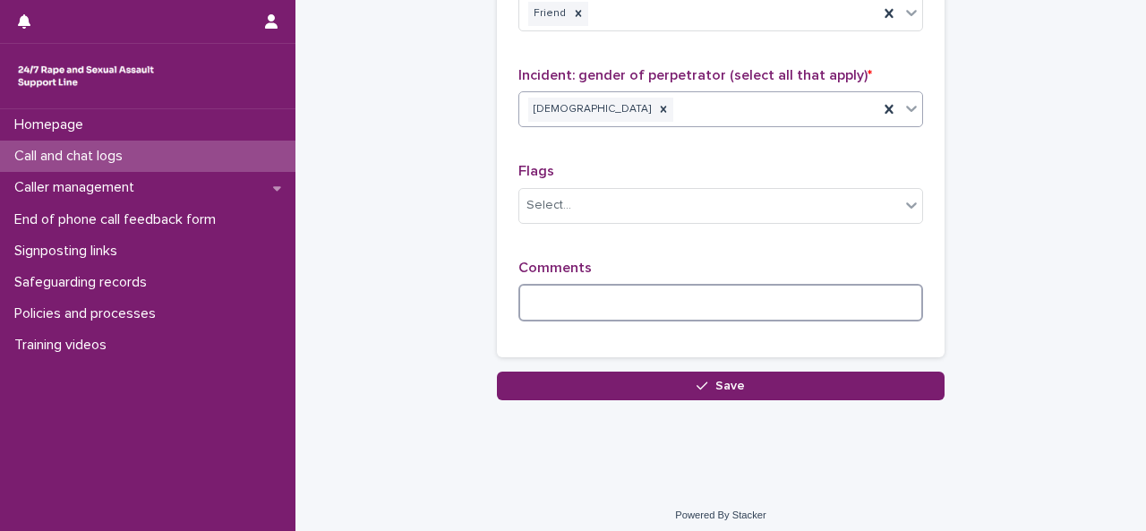
click at [553, 298] on textarea at bounding box center [720, 303] width 405 height 38
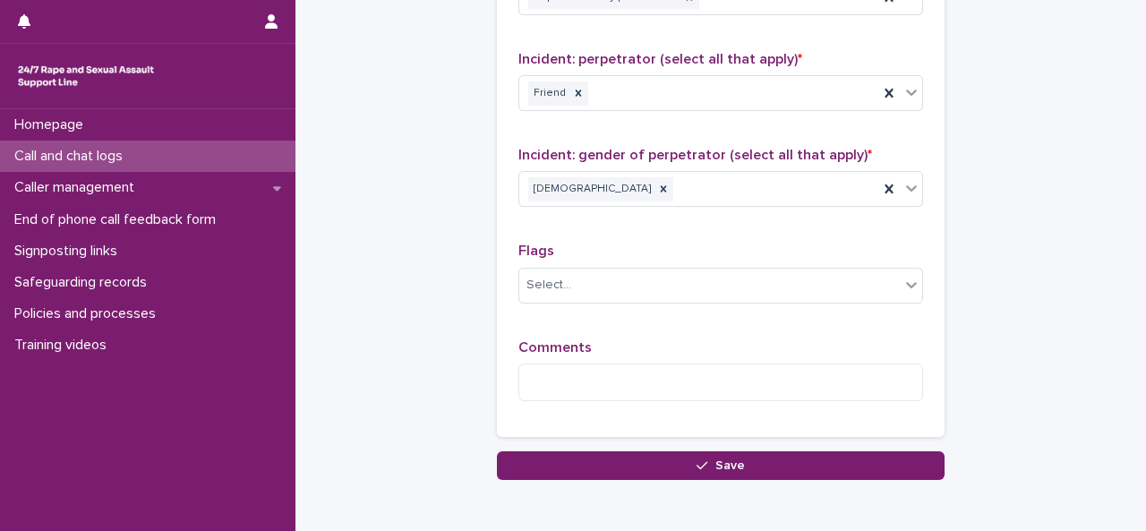
scroll to position [1615, 0]
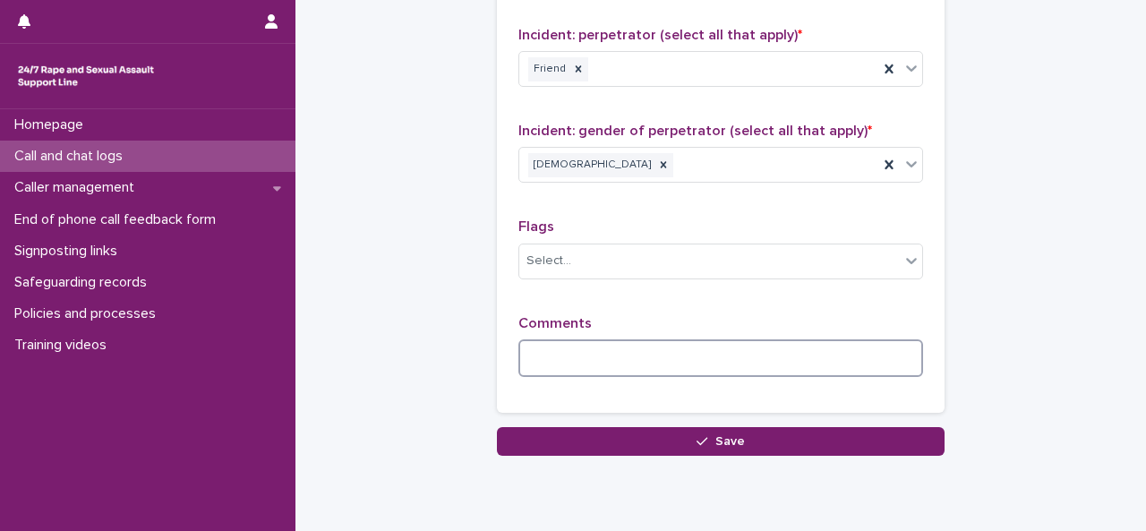
click at [580, 348] on textarea at bounding box center [720, 358] width 405 height 38
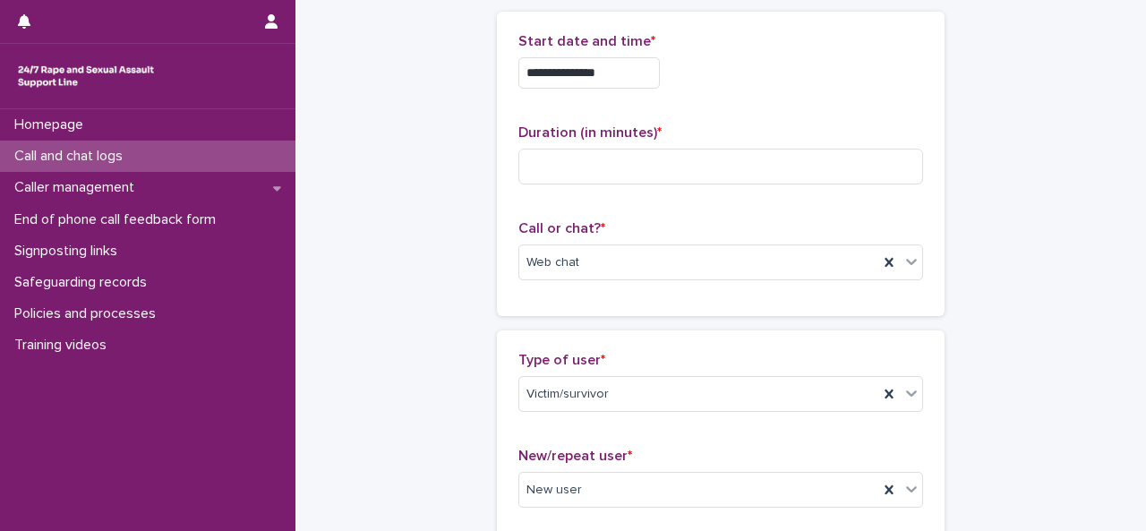
scroll to position [0, 0]
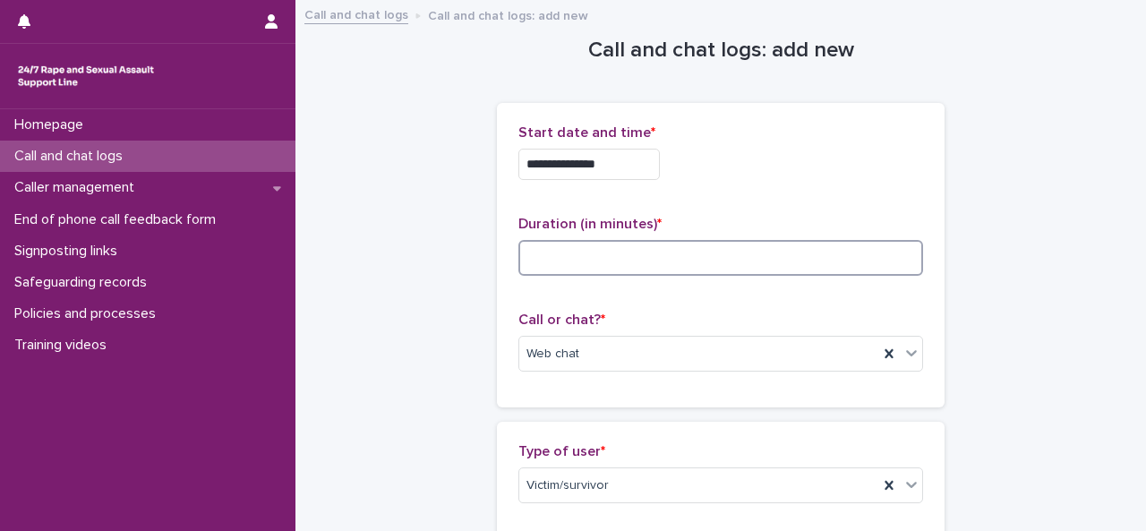
click at [568, 257] on input at bounding box center [720, 258] width 405 height 36
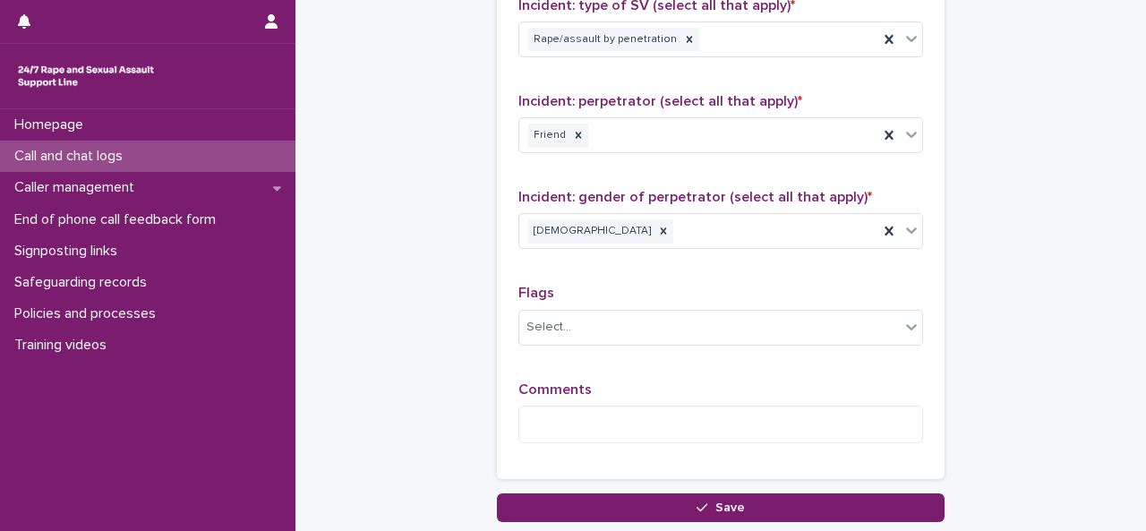
scroll to position [1670, 0]
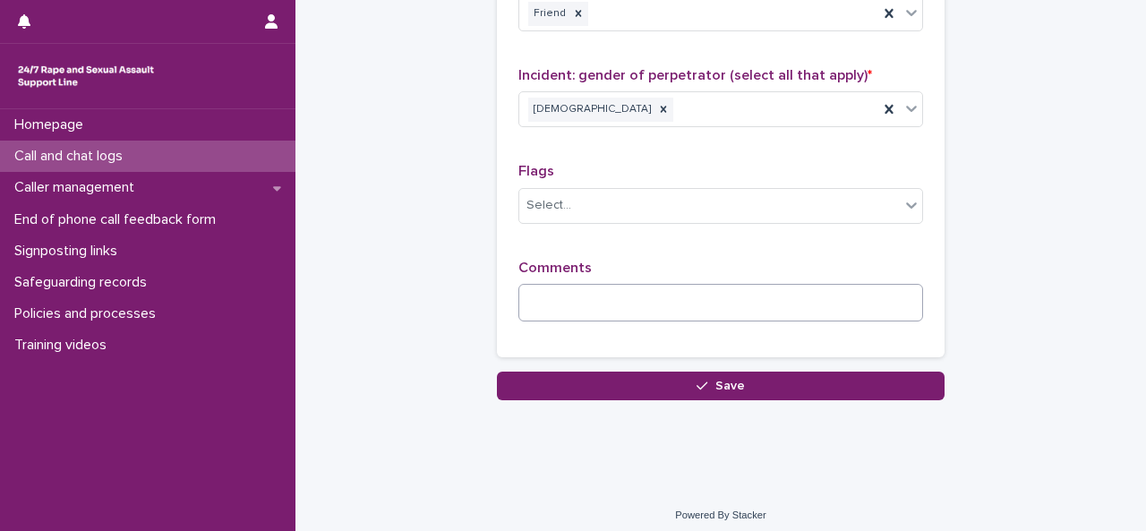
type input "**"
click at [713, 300] on textarea at bounding box center [720, 303] width 405 height 38
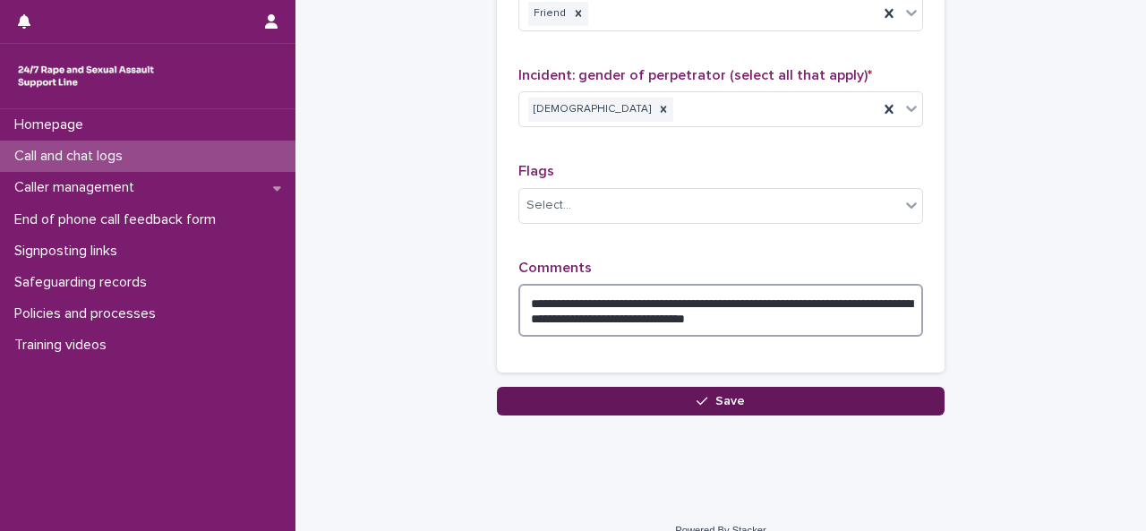
type textarea "**********"
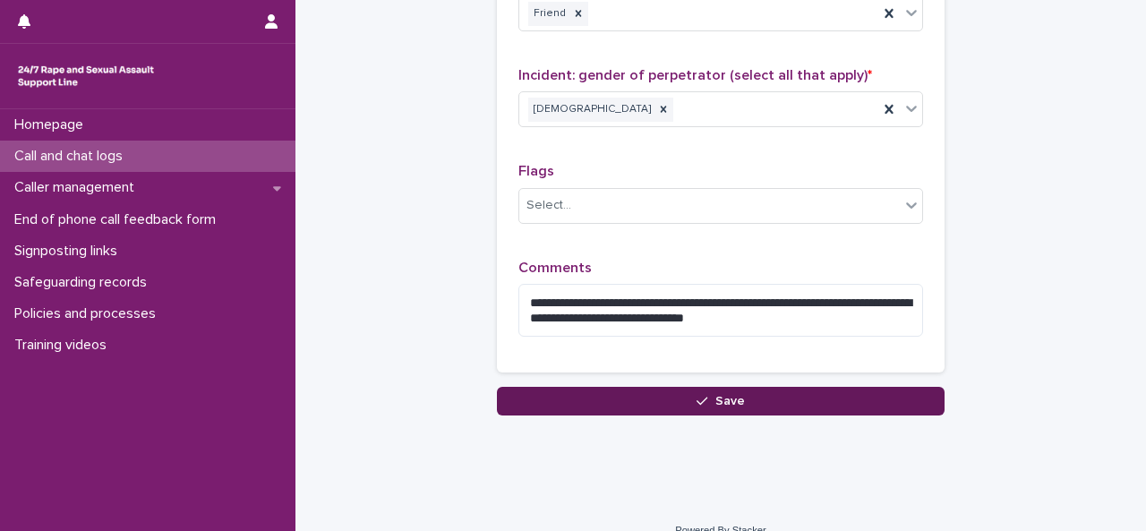
click at [700, 387] on button "Save" at bounding box center [721, 401] width 448 height 29
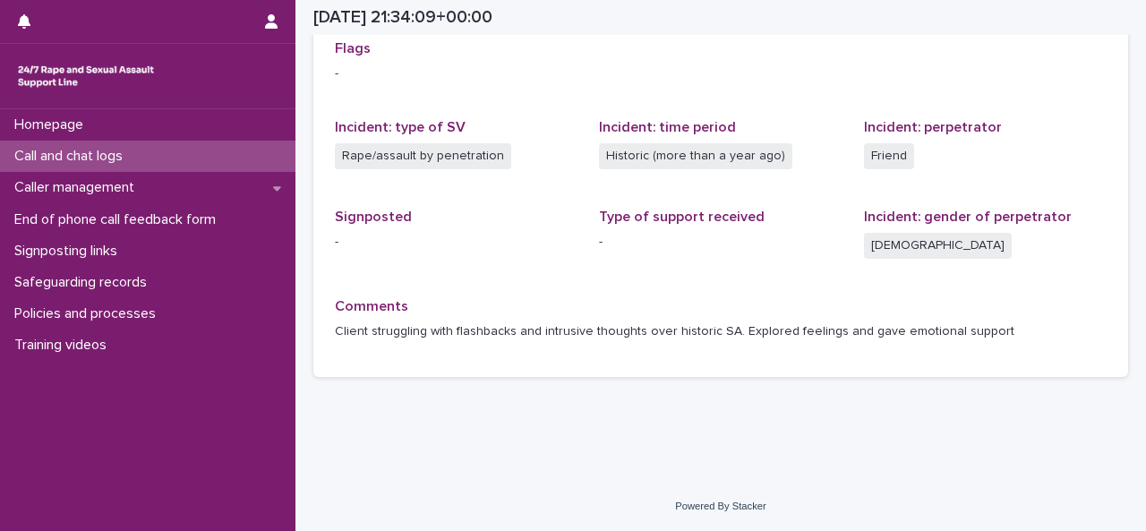
scroll to position [419, 0]
click at [124, 148] on p "Call and chat logs" at bounding box center [72, 156] width 130 height 17
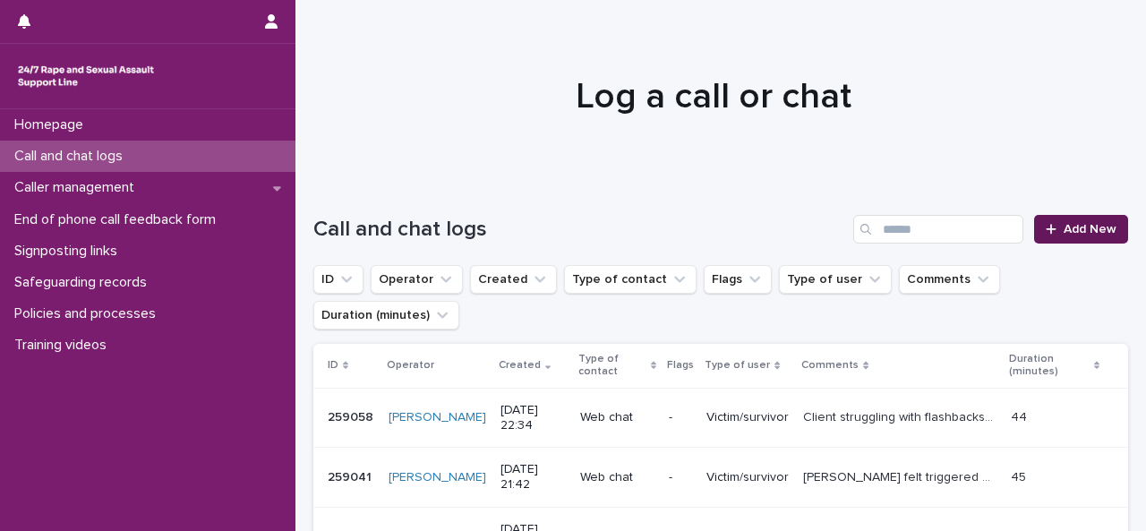
click at [1071, 241] on link "Add New" at bounding box center [1081, 229] width 94 height 29
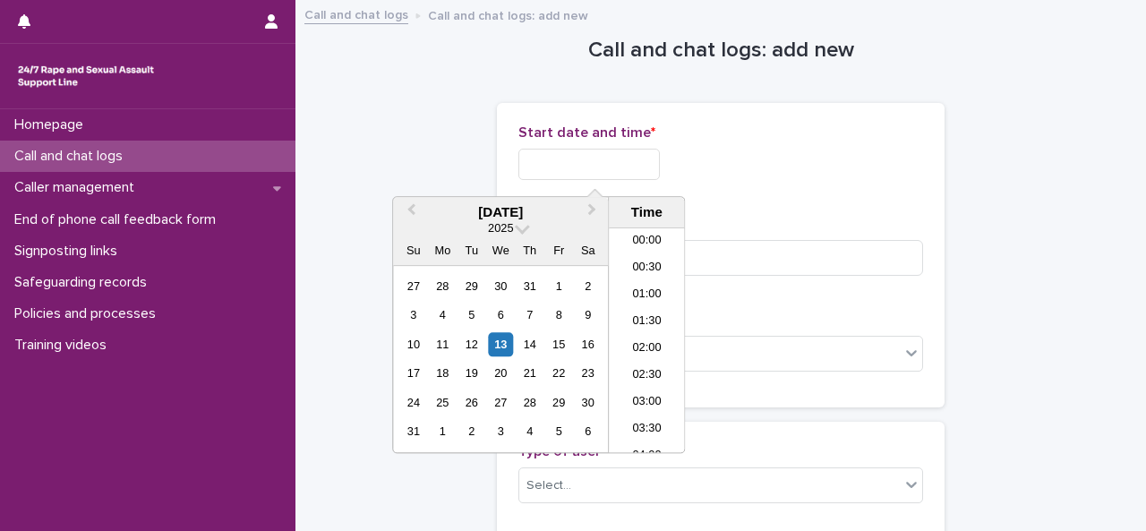
click at [609, 158] on input "text" at bounding box center [588, 164] width 141 height 31
click at [644, 379] on li "22:30" at bounding box center [647, 384] width 76 height 27
click at [632, 157] on input "**********" at bounding box center [588, 164] width 141 height 31
type input "**********"
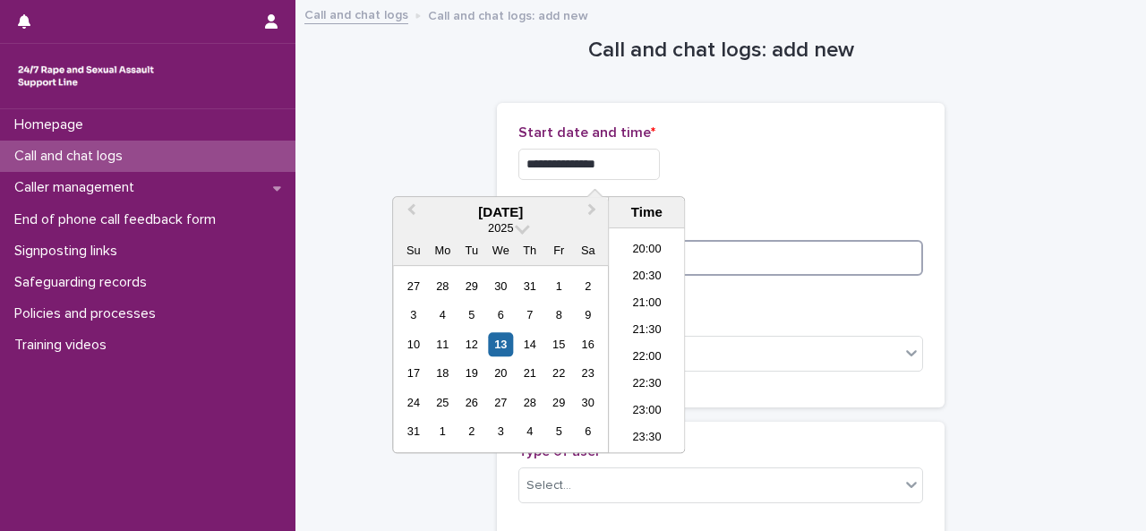
click at [704, 246] on input at bounding box center [720, 258] width 405 height 36
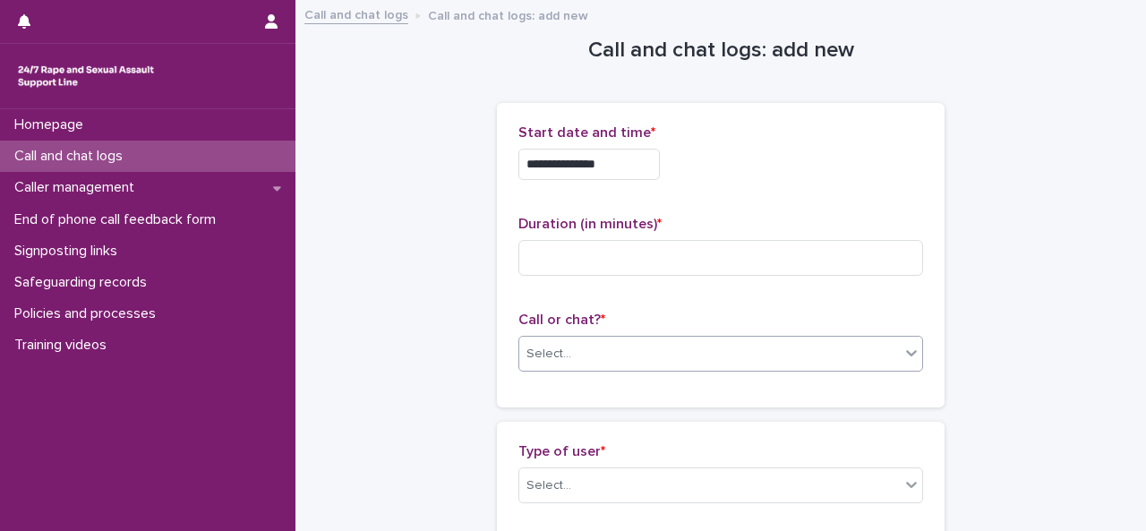
click at [539, 348] on div "Select..." at bounding box center [548, 354] width 45 height 19
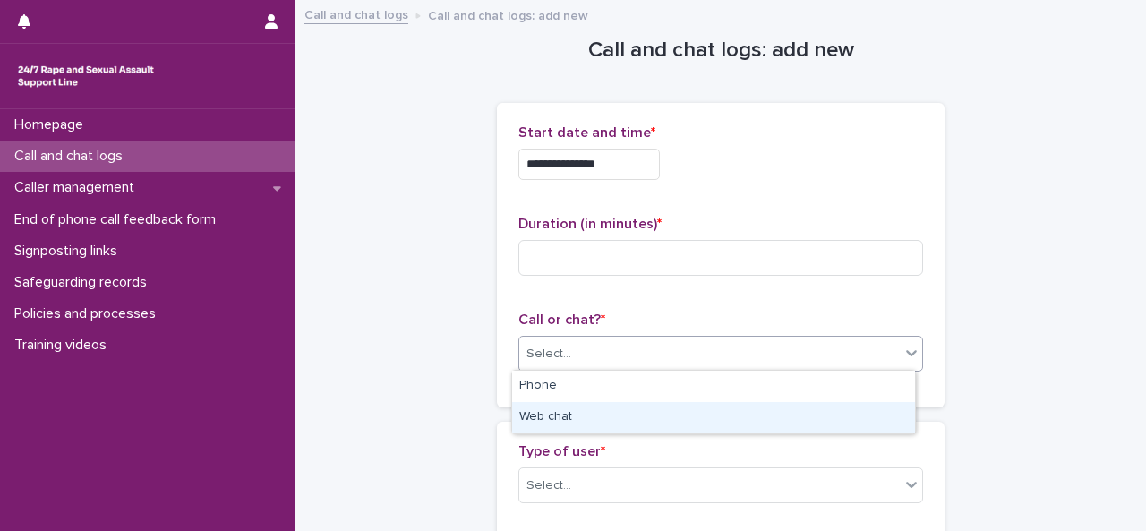
click at [535, 425] on div "Web chat" at bounding box center [713, 417] width 403 height 31
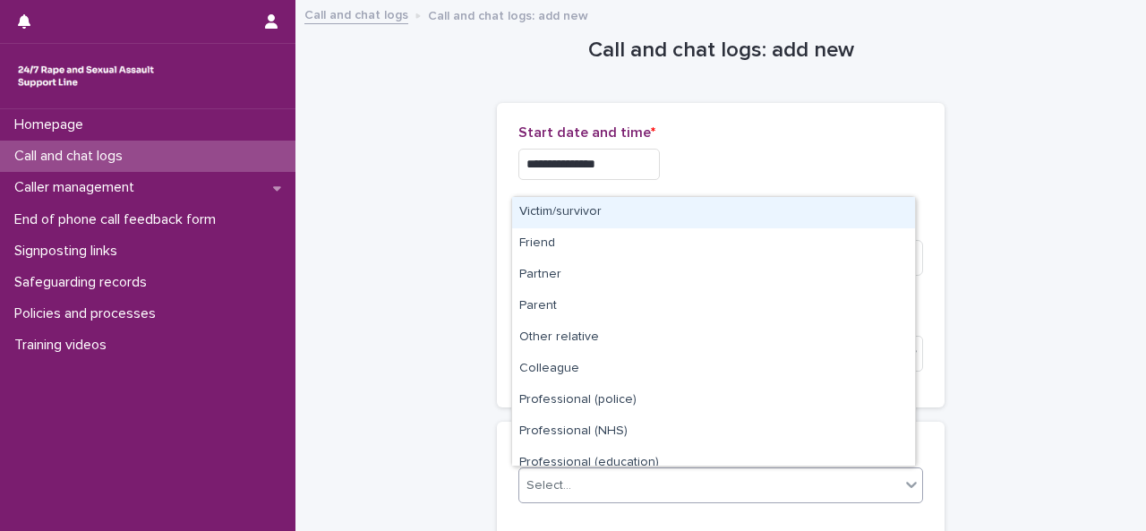
click at [535, 468] on div "Select..." at bounding box center [720, 485] width 405 height 36
click at [571, 226] on div "Victim/survivor" at bounding box center [713, 212] width 403 height 31
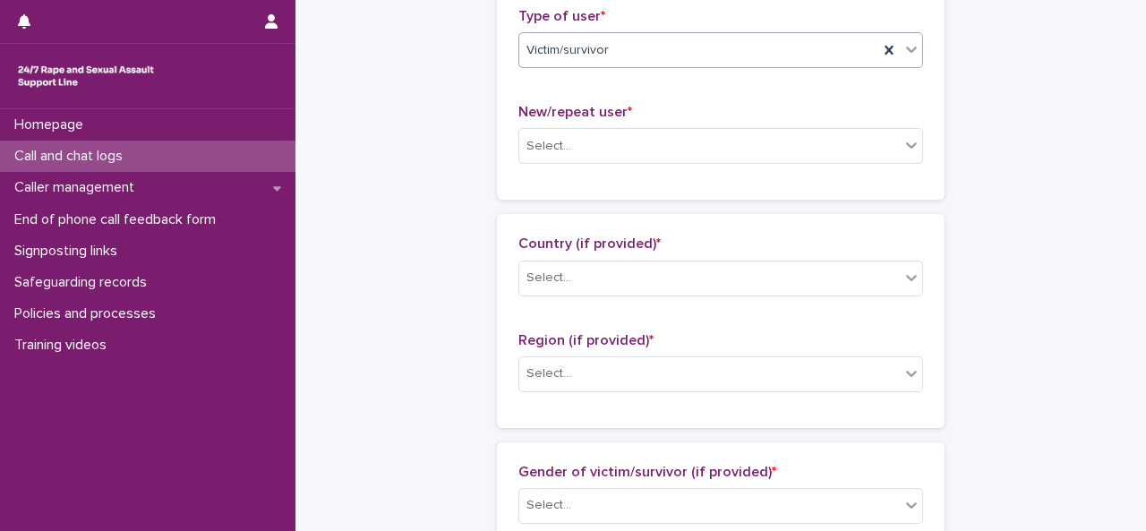
scroll to position [445, 0]
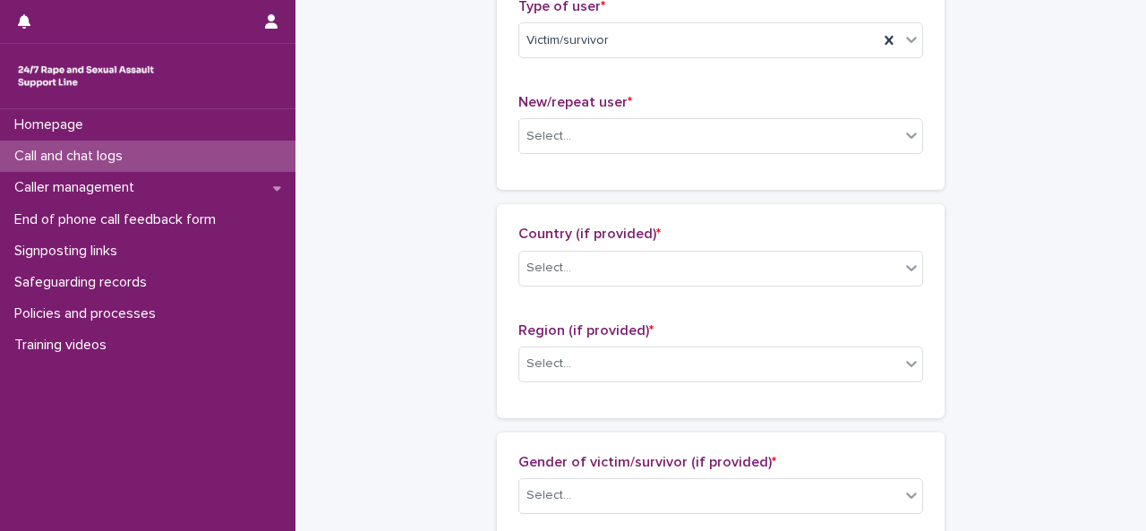
click at [714, 509] on div "Gender of victim/survivor (if provided) * Select..." at bounding box center [720, 491] width 405 height 74
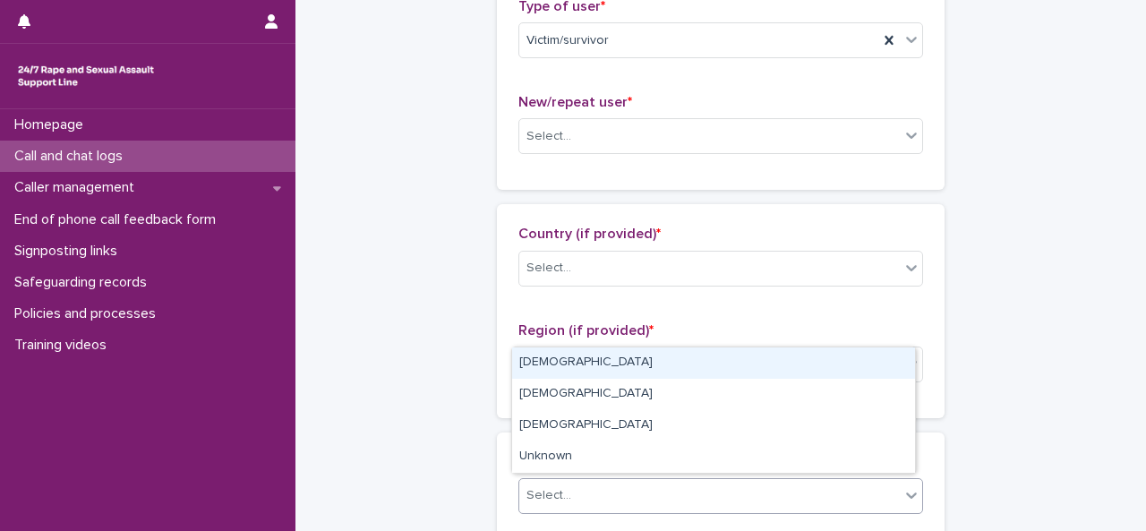
click at [548, 486] on div "Select..." at bounding box center [548, 495] width 45 height 19
click at [550, 358] on div "[DEMOGRAPHIC_DATA]" at bounding box center [713, 362] width 403 height 31
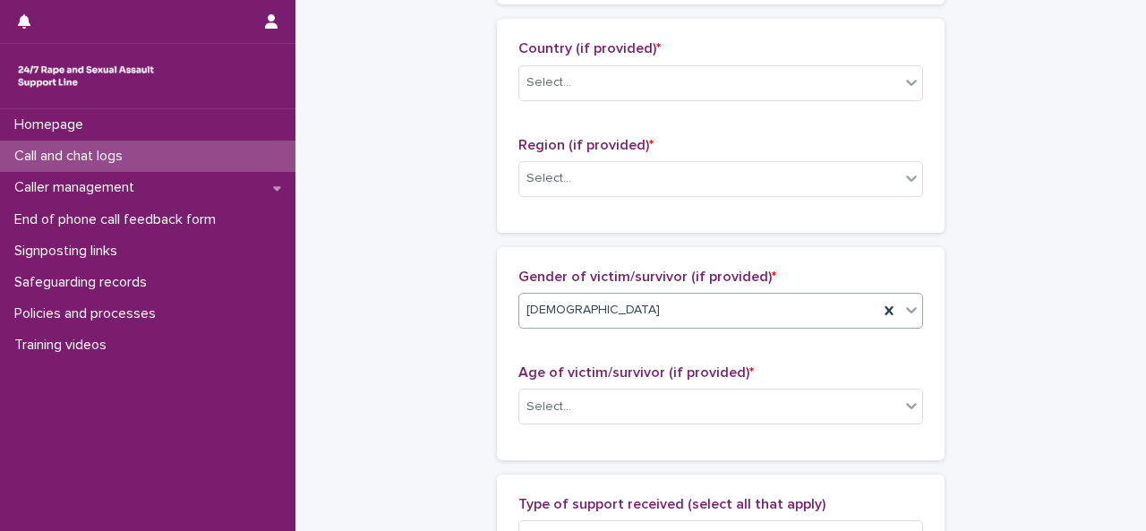
scroll to position [648, 0]
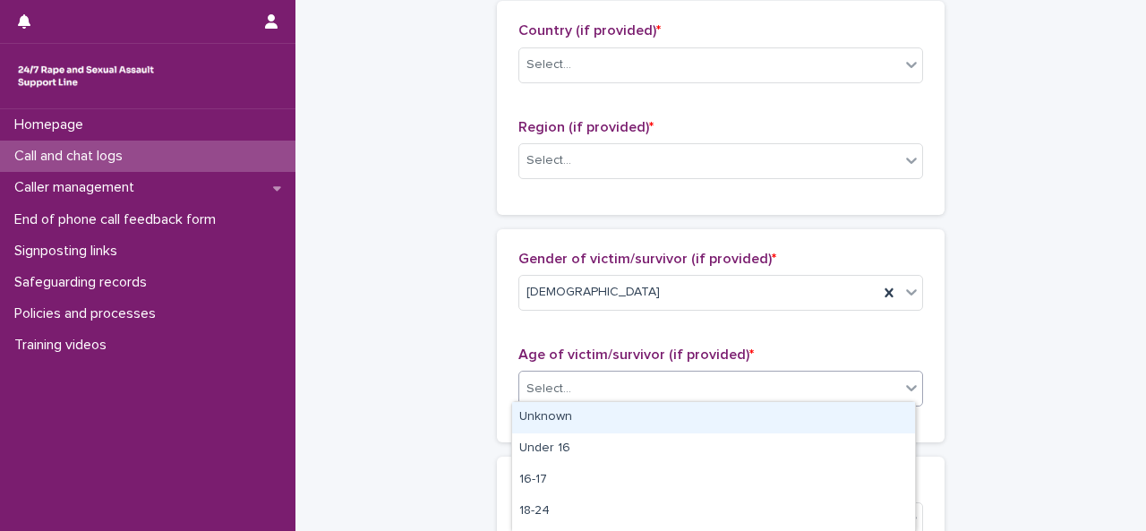
click at [640, 388] on div "Select..." at bounding box center [709, 389] width 380 height 30
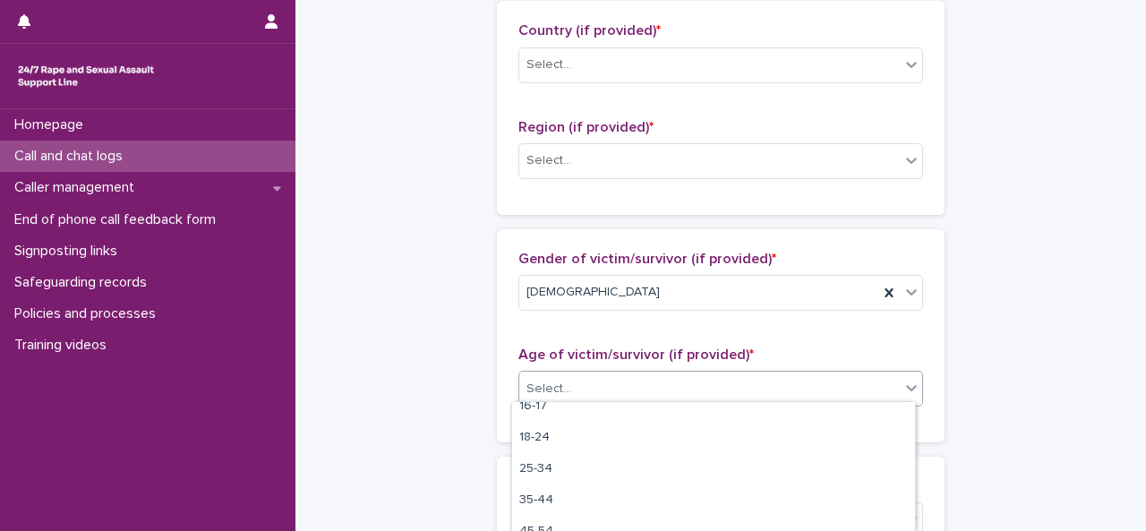
scroll to position [77, 0]
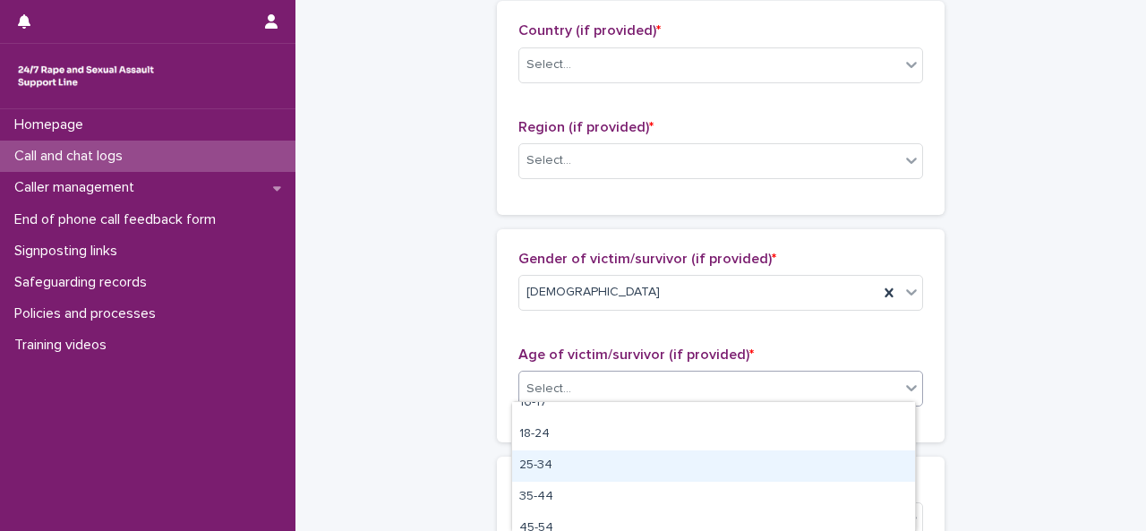
click at [556, 465] on div "25-34" at bounding box center [713, 465] width 403 height 31
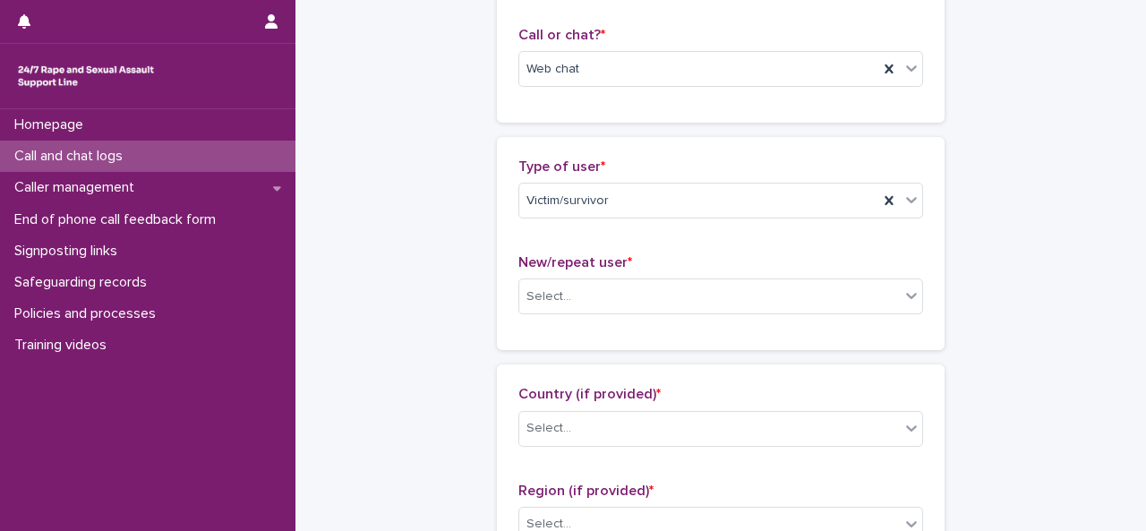
scroll to position [302, 0]
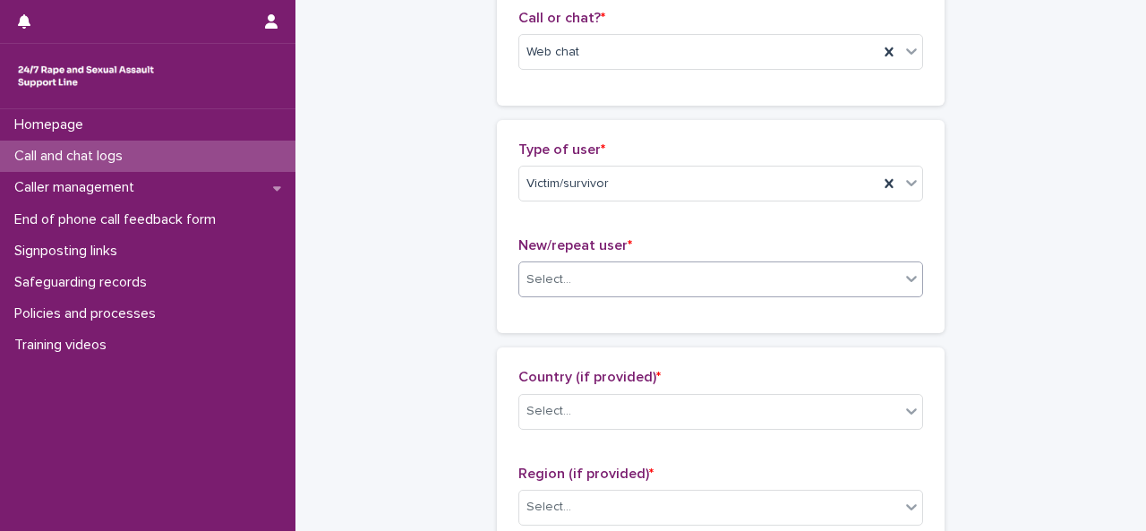
click at [593, 284] on div "Select..." at bounding box center [709, 280] width 380 height 30
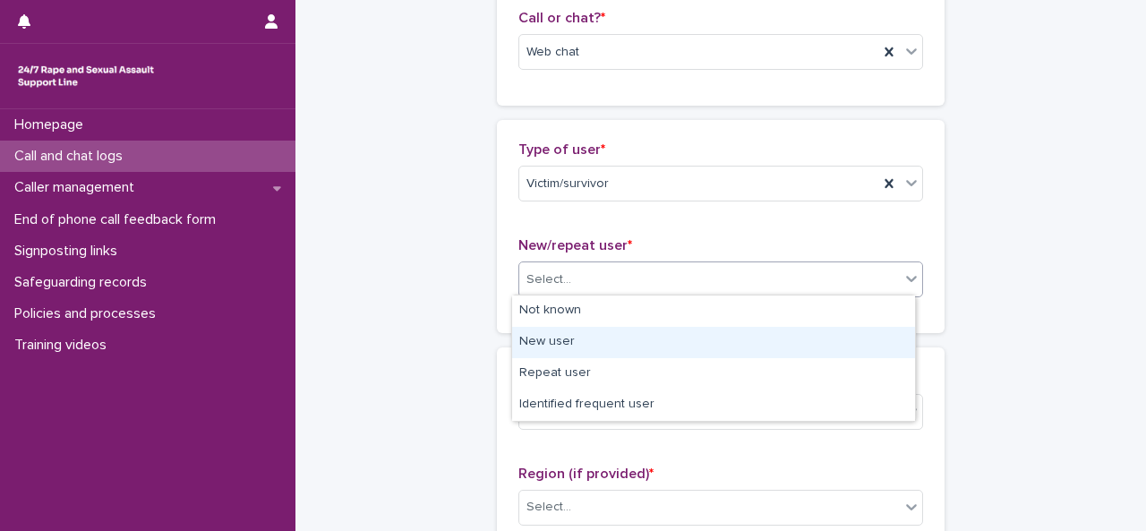
click at [551, 337] on div "New user" at bounding box center [713, 342] width 403 height 31
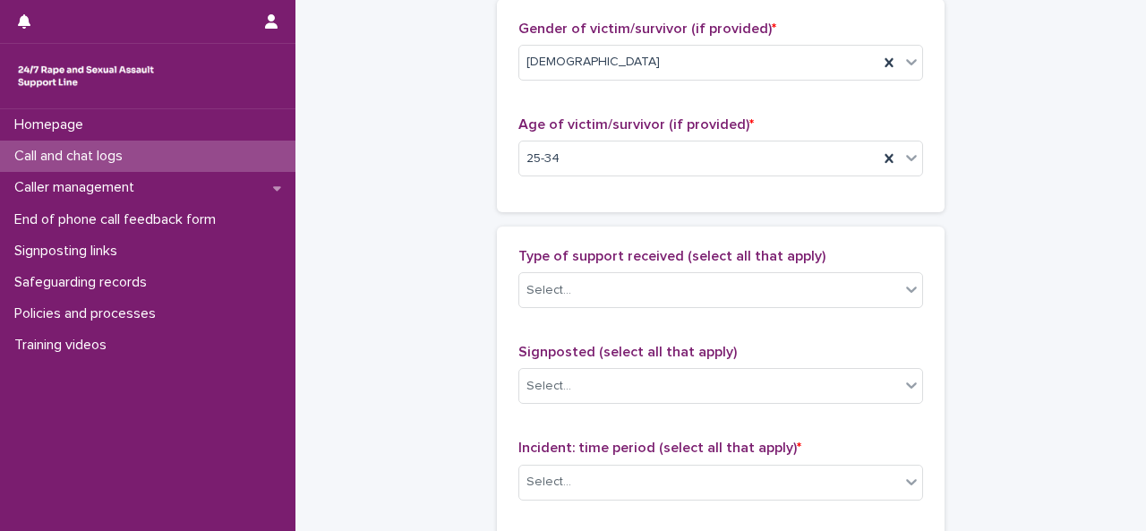
scroll to position [898, 0]
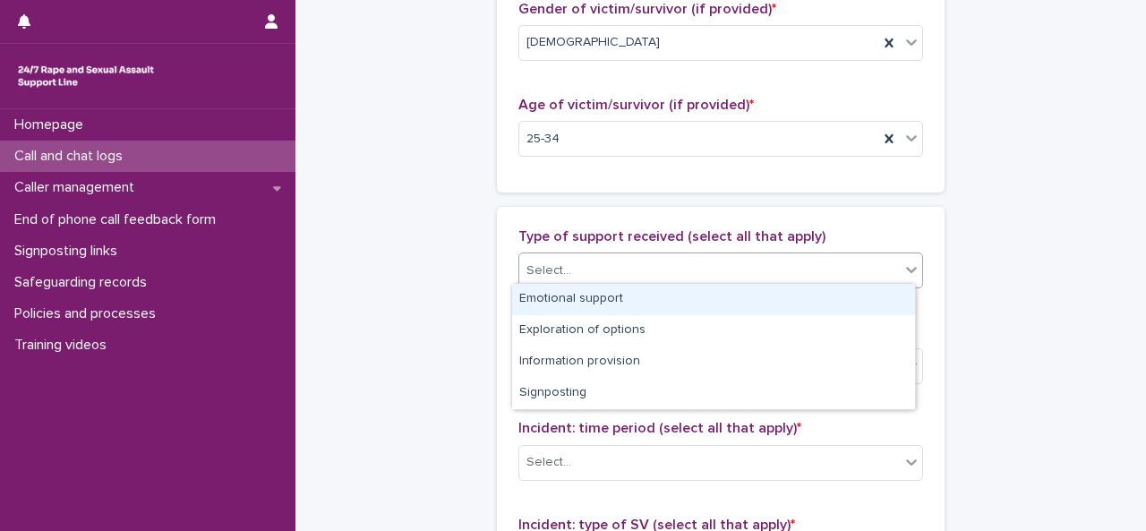
click at [892, 276] on div "Select..." at bounding box center [709, 271] width 380 height 30
click at [562, 297] on div "Emotional support" at bounding box center [713, 299] width 403 height 31
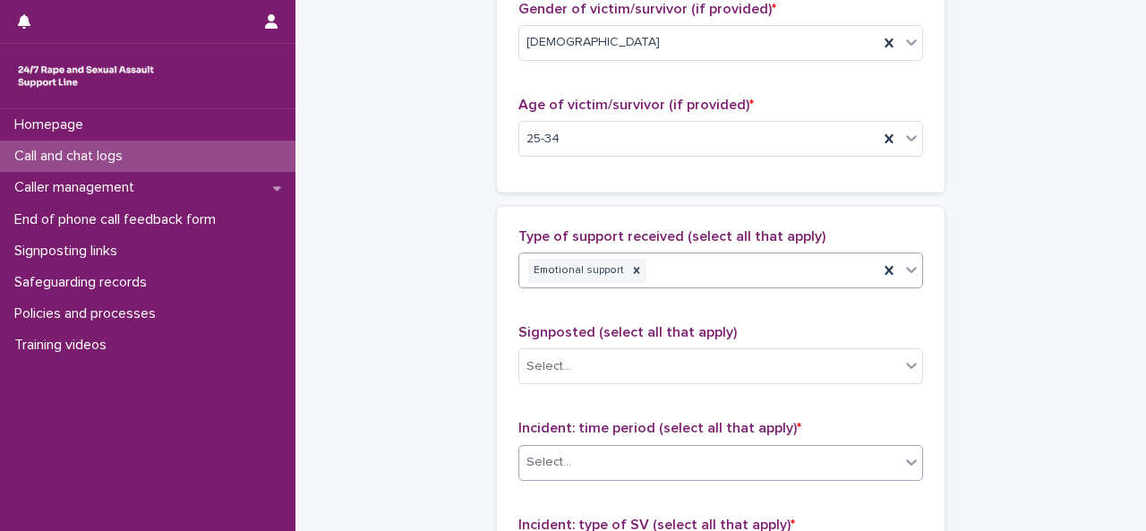
click at [555, 458] on div "Select..." at bounding box center [548, 462] width 45 height 19
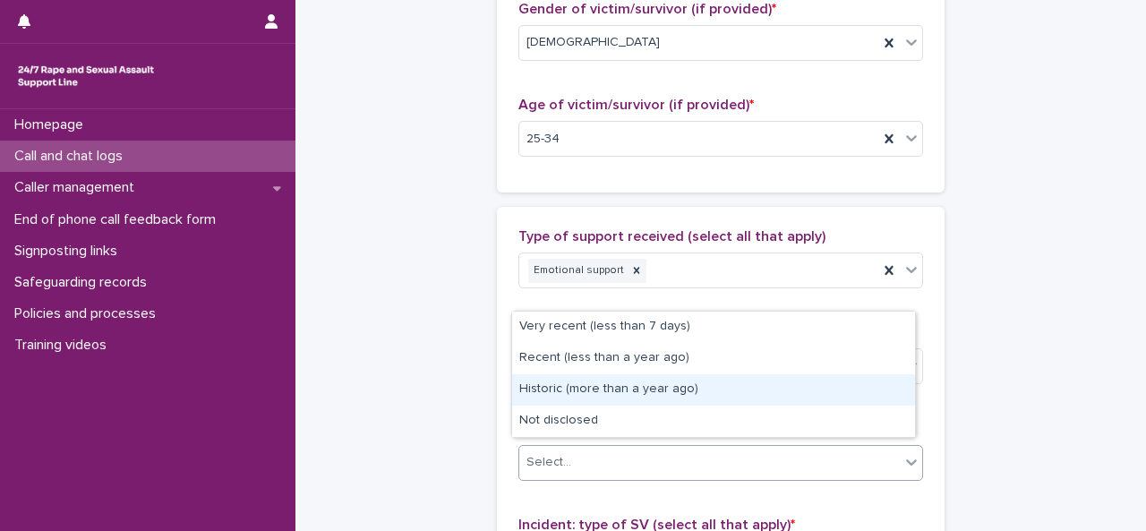
click at [566, 387] on div "Historic (more than a year ago)" at bounding box center [713, 389] width 403 height 31
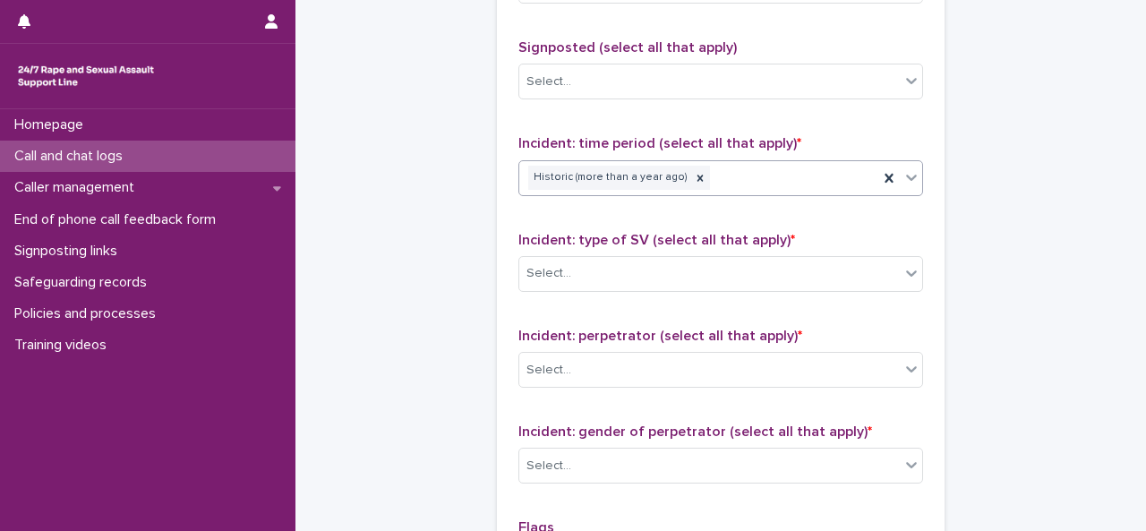
scroll to position [1226, 0]
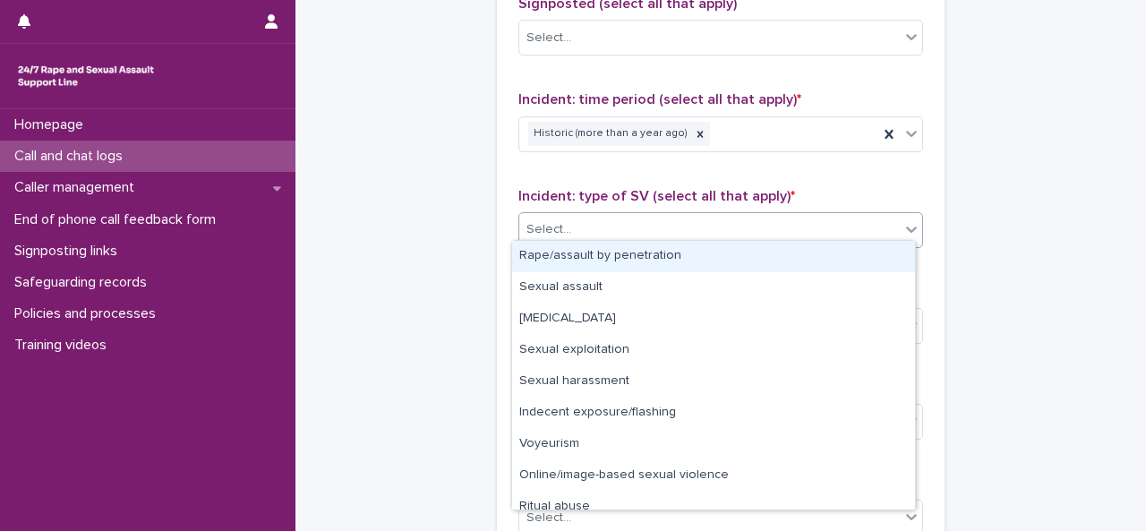
click at [709, 230] on div "Select..." at bounding box center [709, 230] width 380 height 30
click at [566, 256] on div "Rape/assault by penetration" at bounding box center [713, 256] width 403 height 31
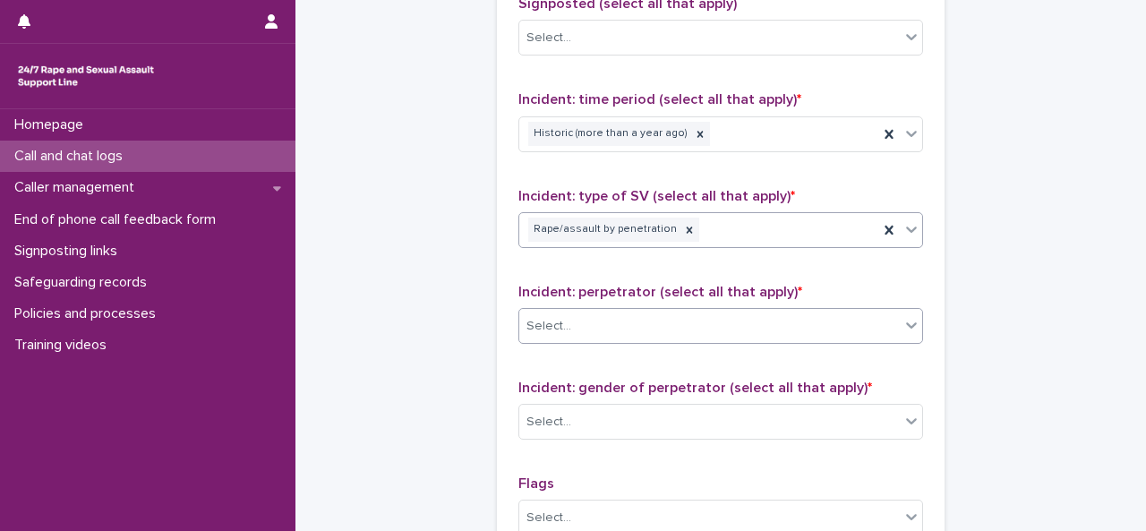
click at [567, 311] on div "Select..." at bounding box center [709, 326] width 380 height 30
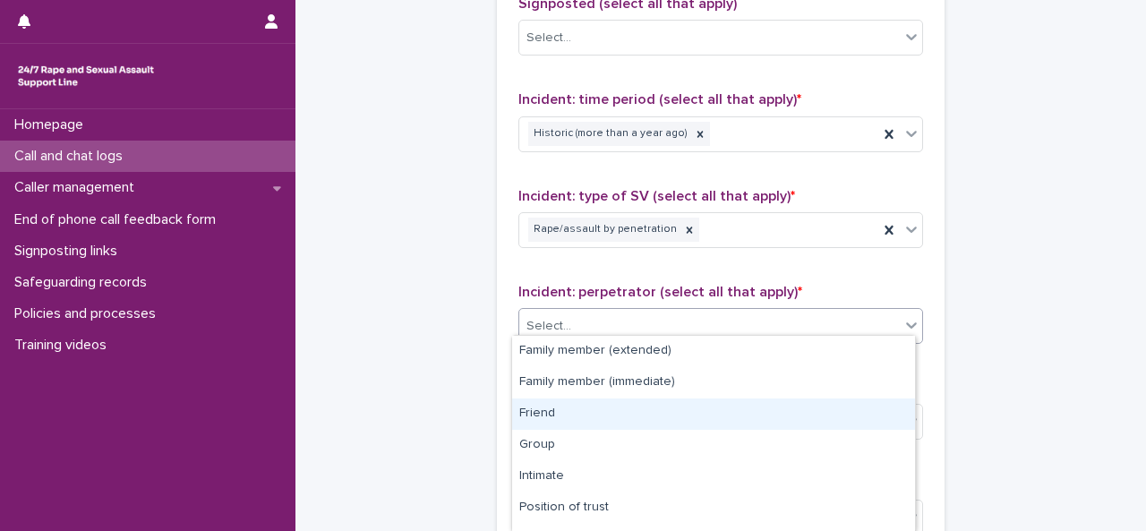
click at [551, 415] on div "Friend" at bounding box center [713, 413] width 403 height 31
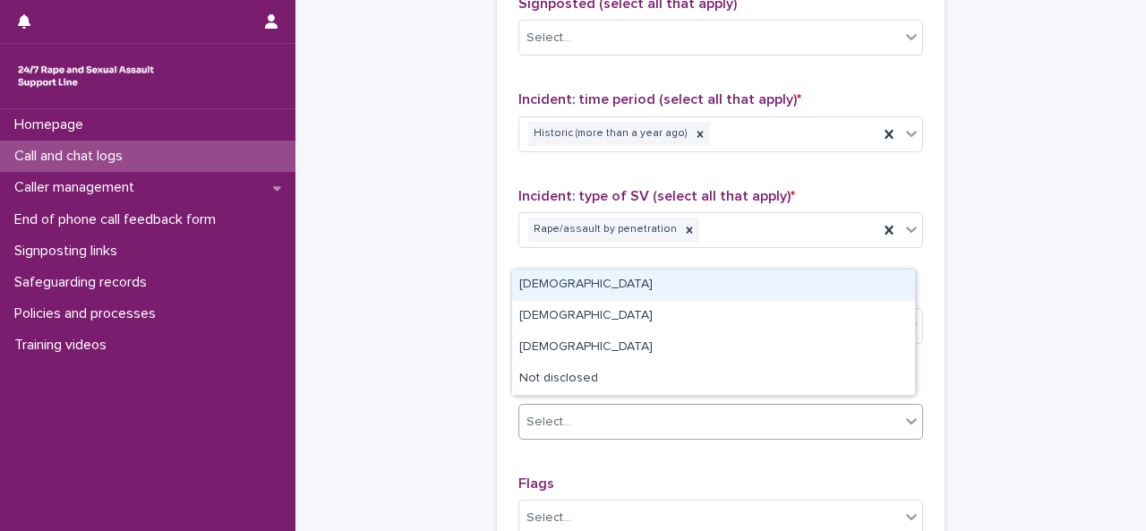
click at [551, 415] on div "Select..." at bounding box center [548, 422] width 45 height 19
click at [530, 289] on div "[DEMOGRAPHIC_DATA]" at bounding box center [713, 284] width 403 height 31
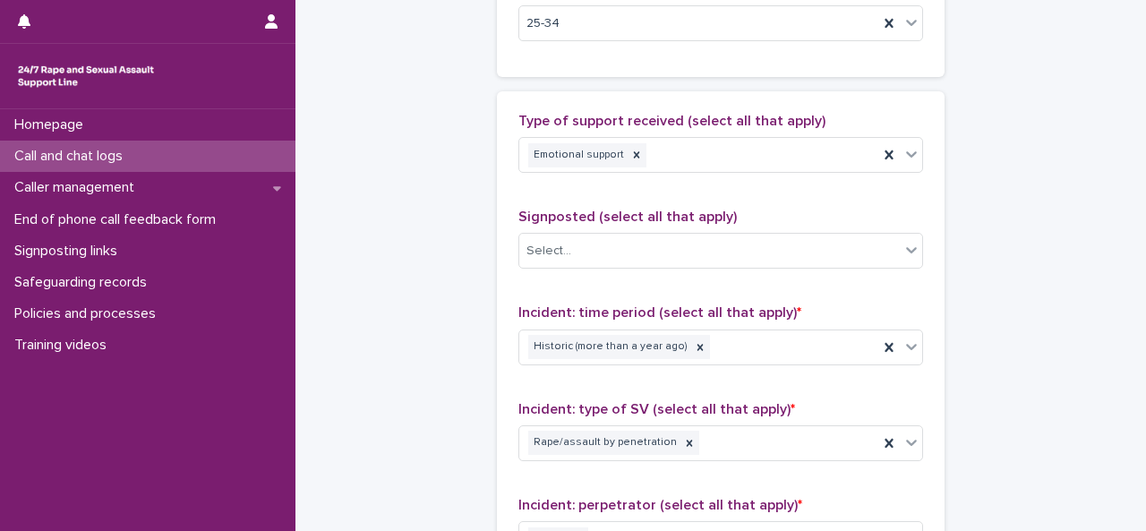
scroll to position [976, 0]
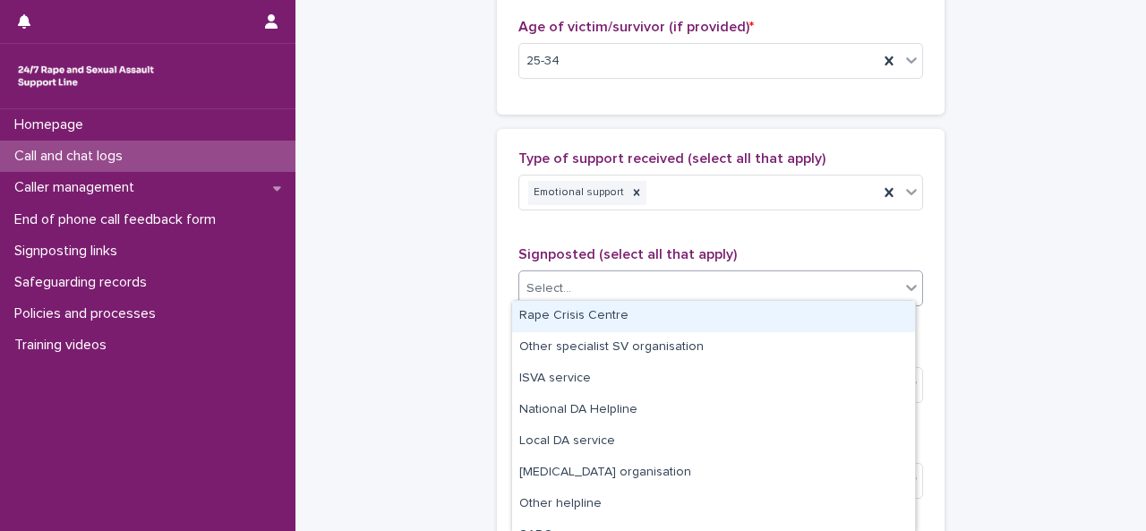
click at [590, 275] on div "Select..." at bounding box center [709, 289] width 380 height 30
click at [562, 312] on div "Rape Crisis Centre" at bounding box center [713, 316] width 403 height 31
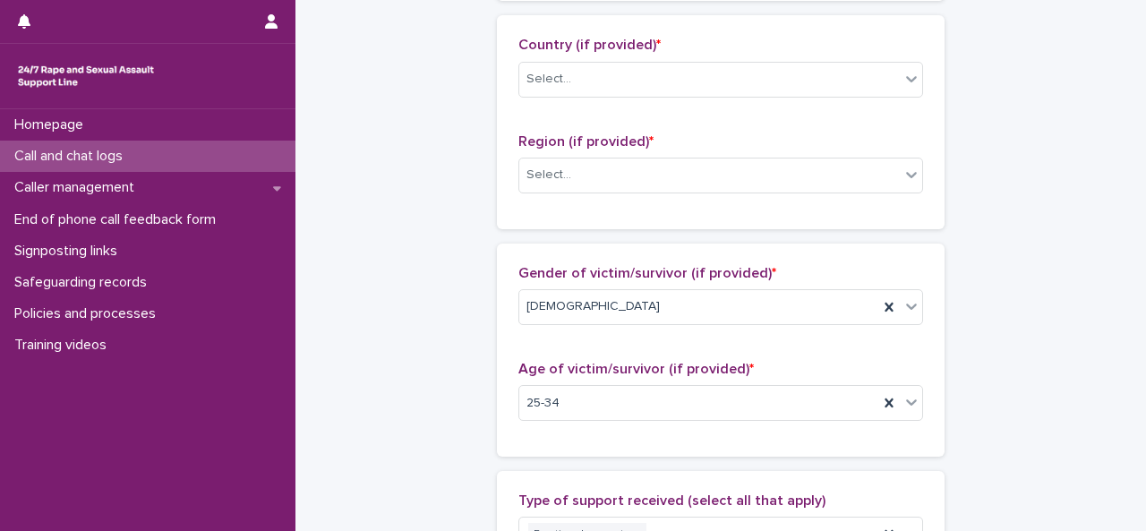
scroll to position [628, 0]
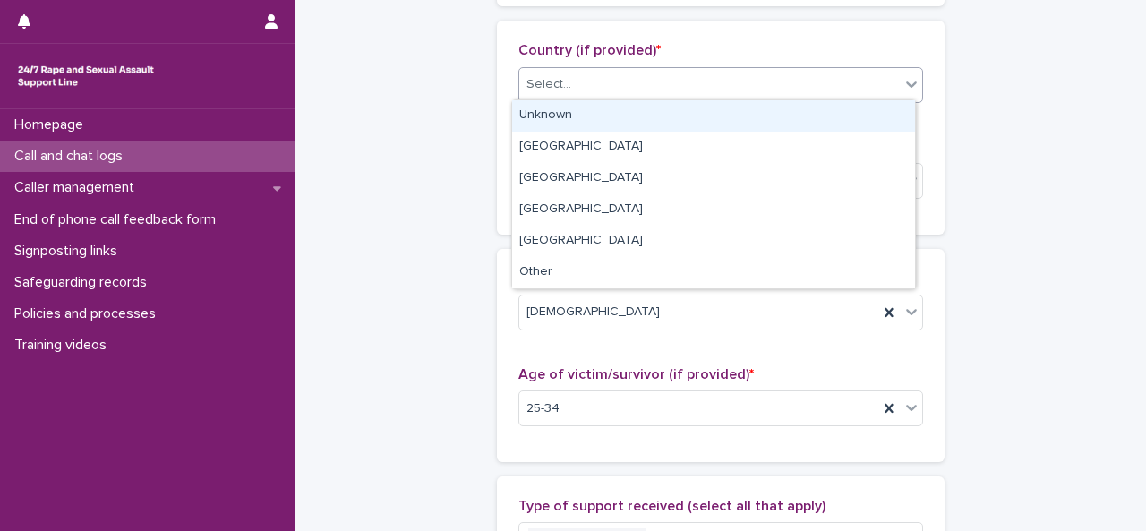
click at [585, 81] on div "Select..." at bounding box center [709, 85] width 380 height 30
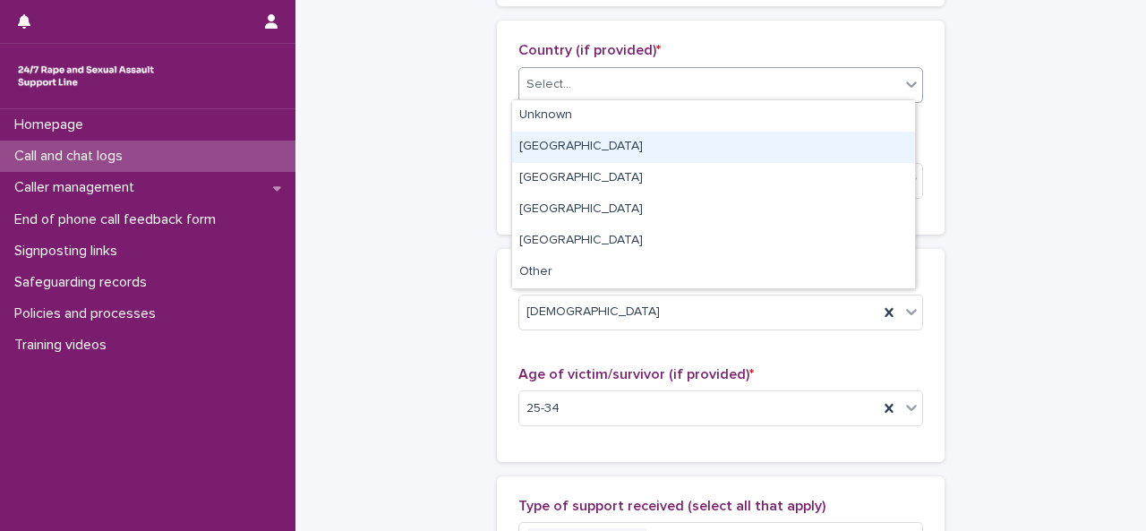
click at [542, 144] on div "[GEOGRAPHIC_DATA]" at bounding box center [713, 147] width 403 height 31
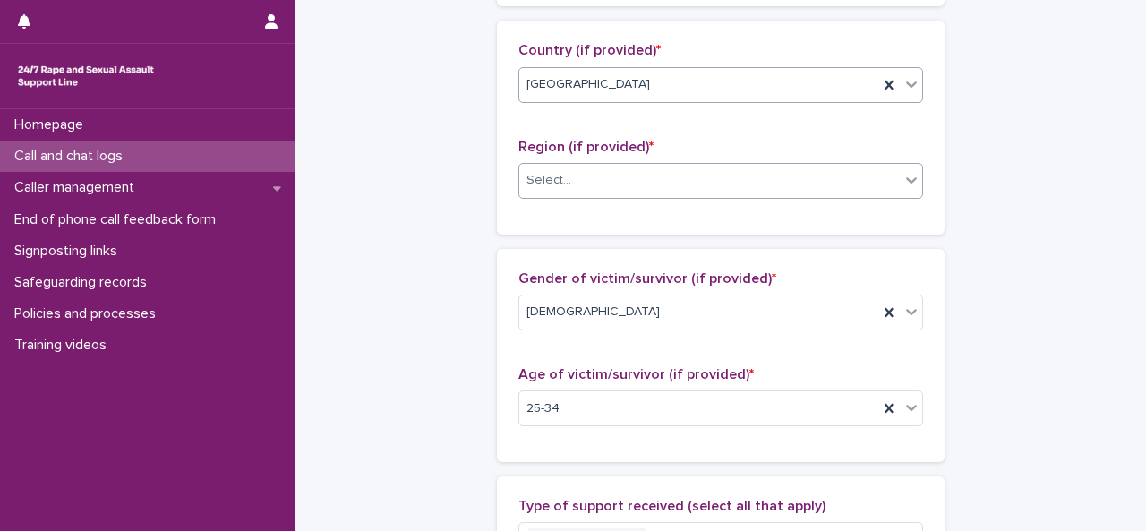
click at [542, 172] on div "Select..." at bounding box center [548, 180] width 45 height 19
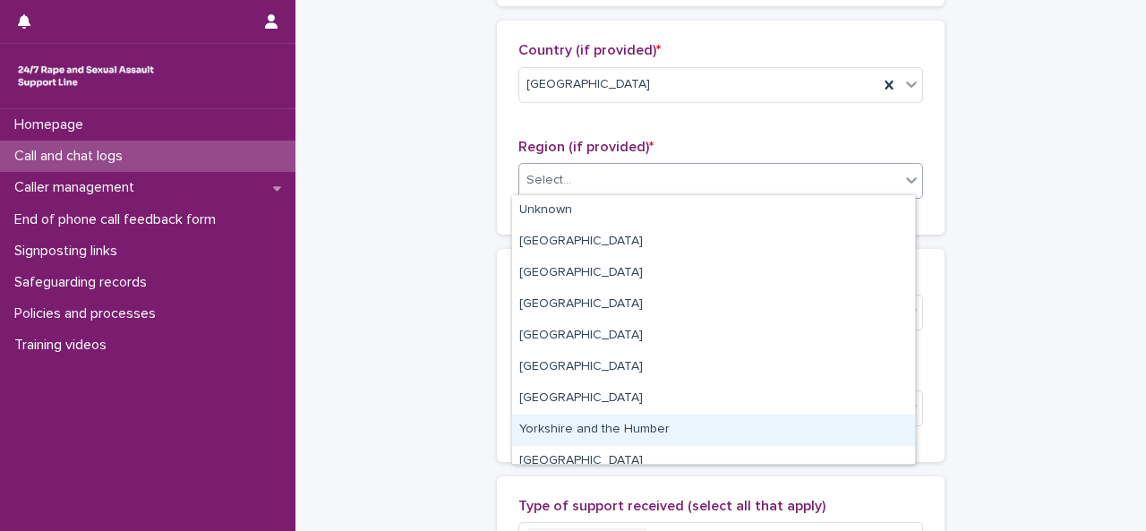
click at [591, 424] on div "Yorkshire and the Humber" at bounding box center [713, 429] width 403 height 31
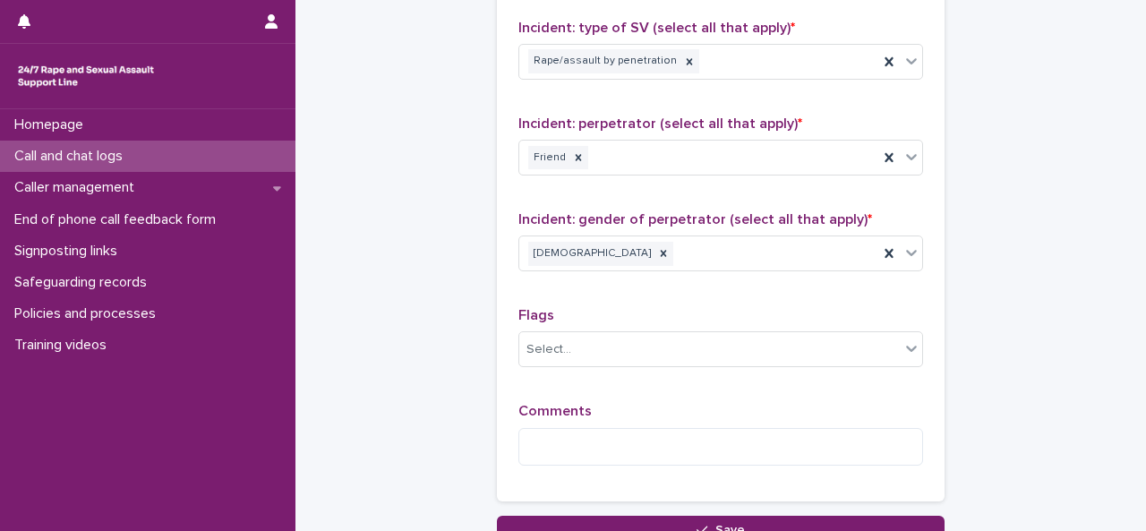
scroll to position [1464, 0]
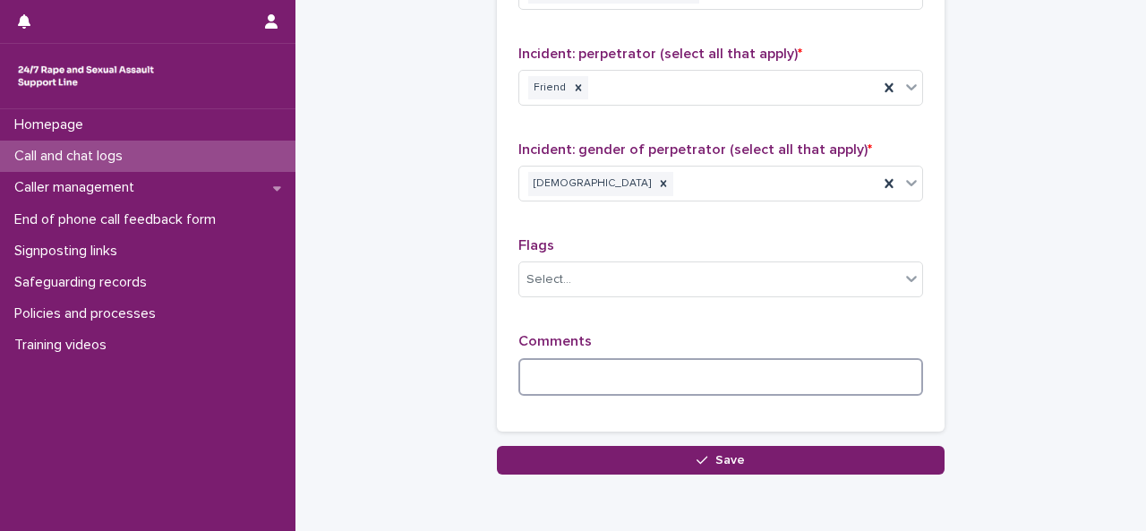
click at [572, 371] on textarea at bounding box center [720, 377] width 405 height 38
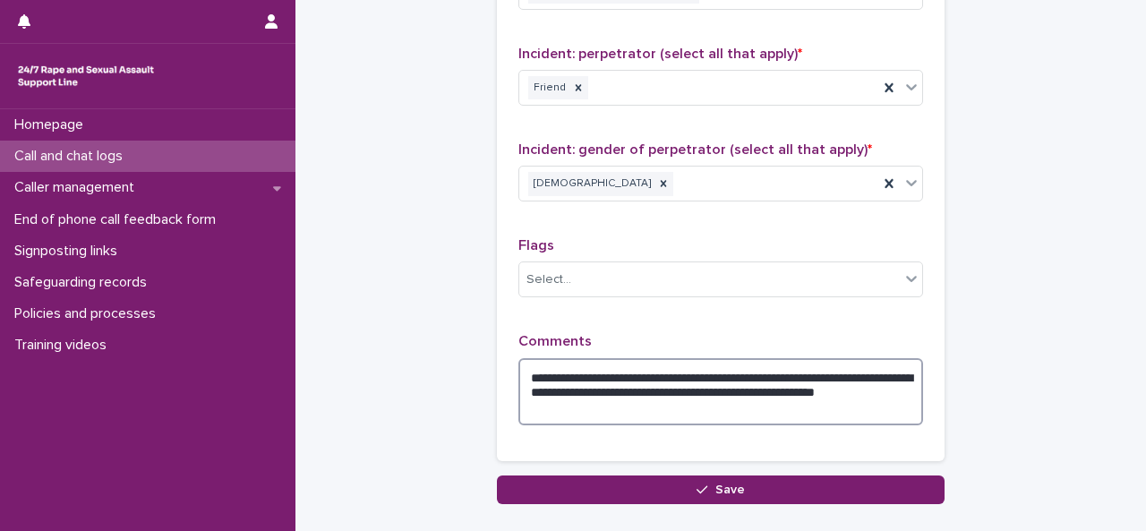
type textarea "**********"
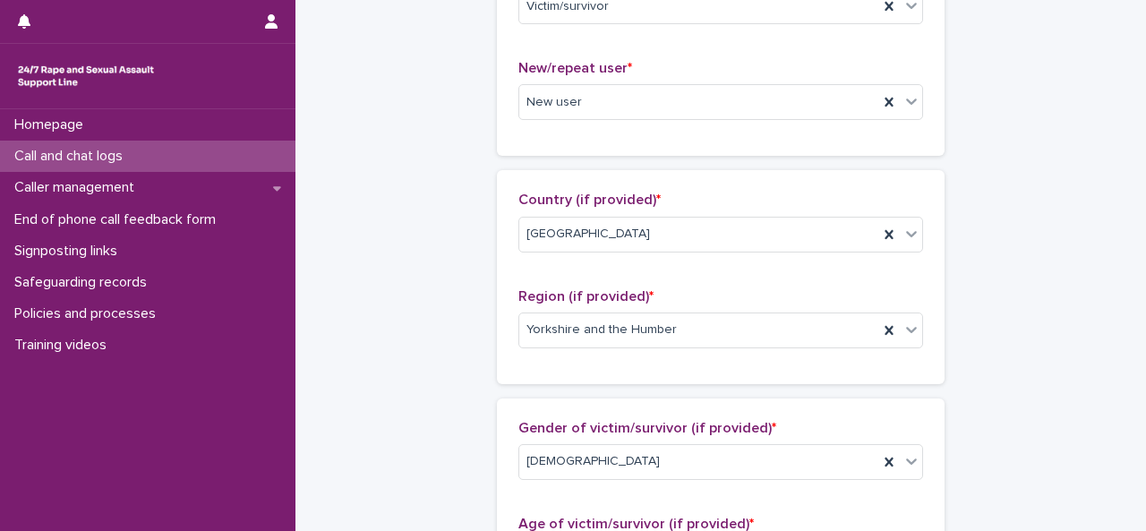
scroll to position [0, 0]
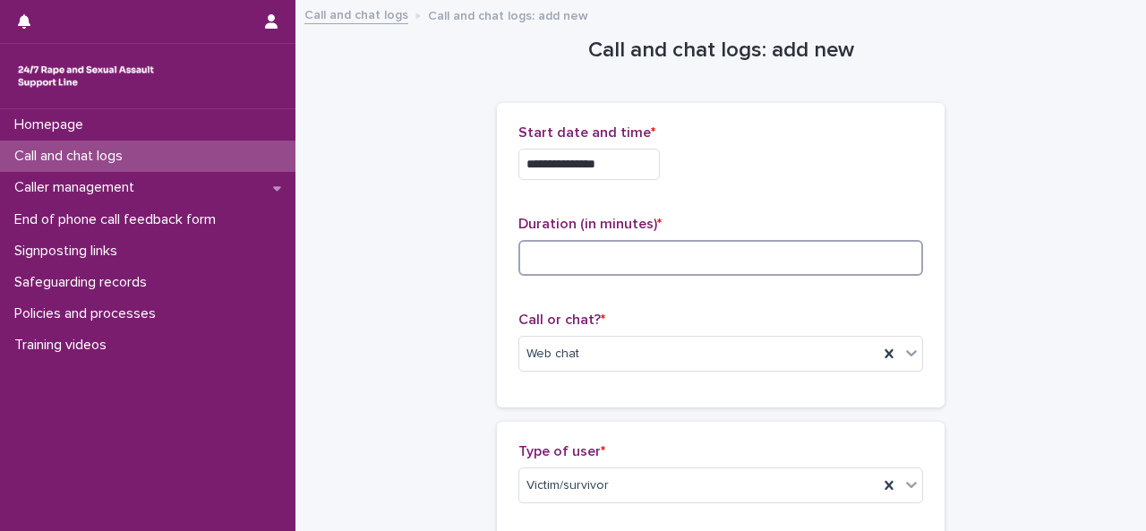
click at [621, 246] on input at bounding box center [720, 258] width 405 height 36
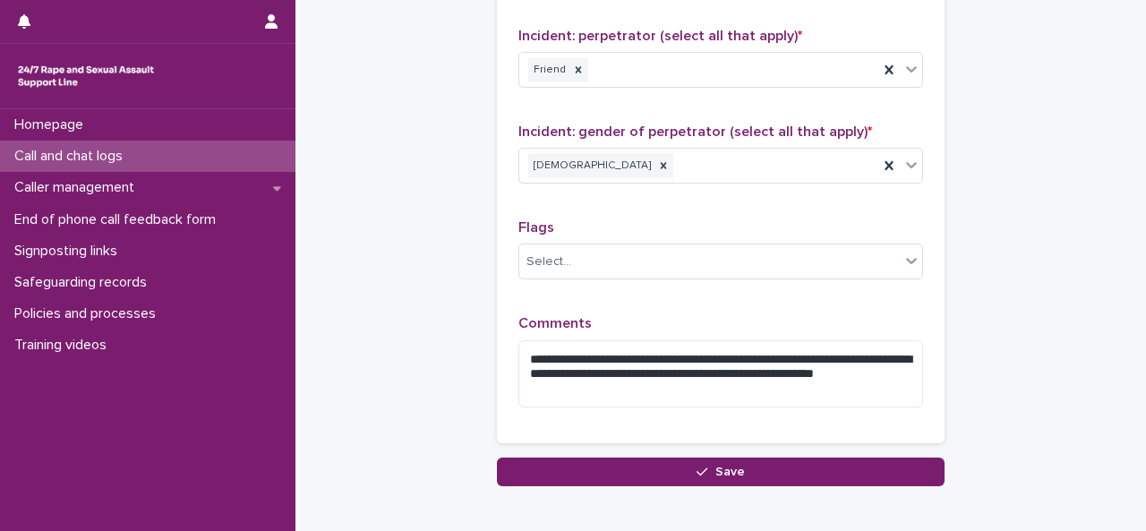
scroll to position [1498, 0]
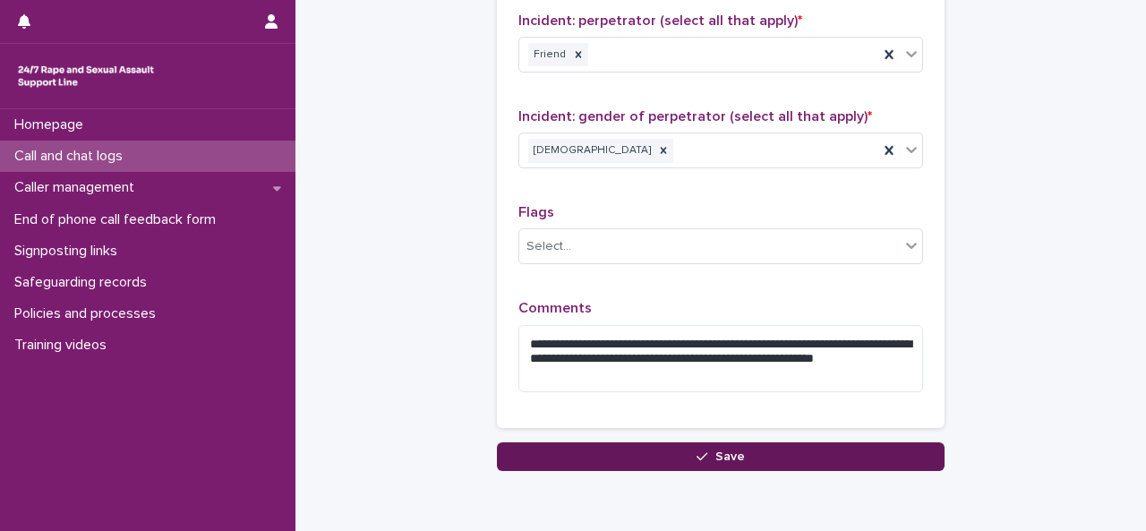
type input "**"
click at [759, 457] on button "Save" at bounding box center [721, 456] width 448 height 29
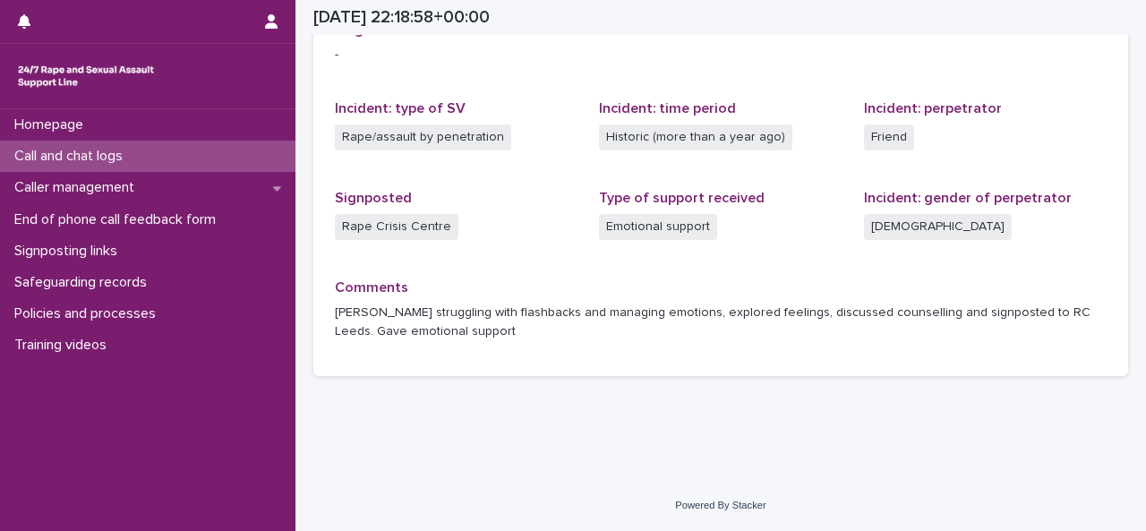
scroll to position [439, 0]
click at [48, 154] on p "Call and chat logs" at bounding box center [72, 156] width 130 height 17
